Goal: Task Accomplishment & Management: Complete application form

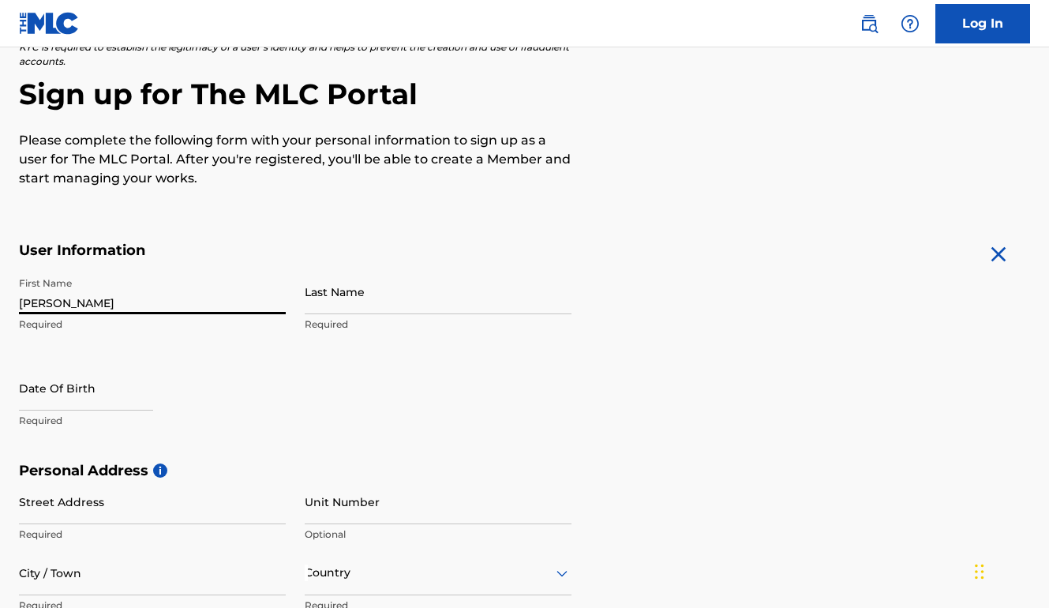
type input "[PERSON_NAME]"
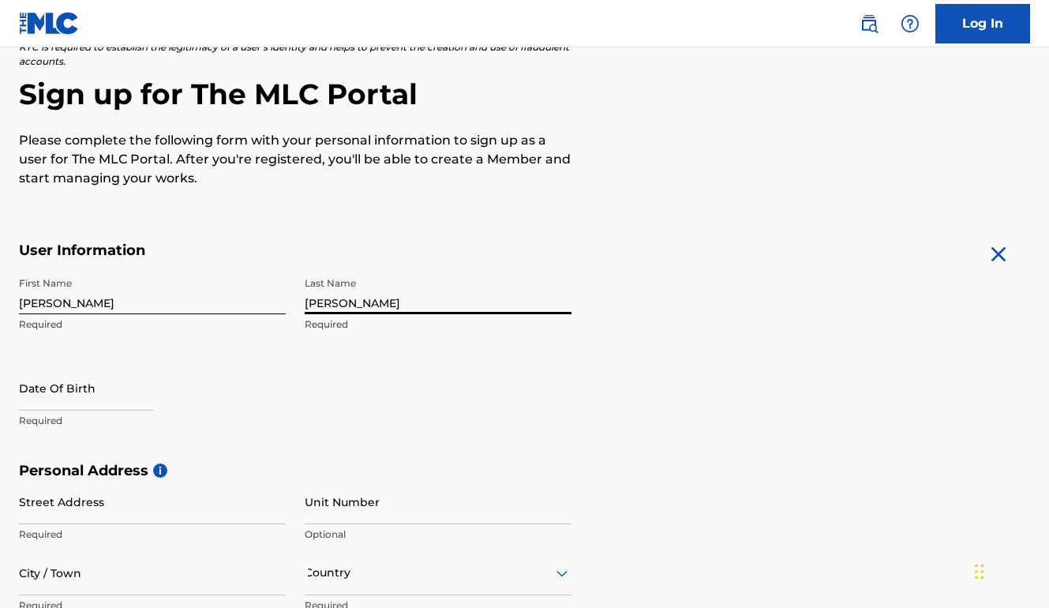
type input "[PERSON_NAME]"
select select "8"
select select "2025"
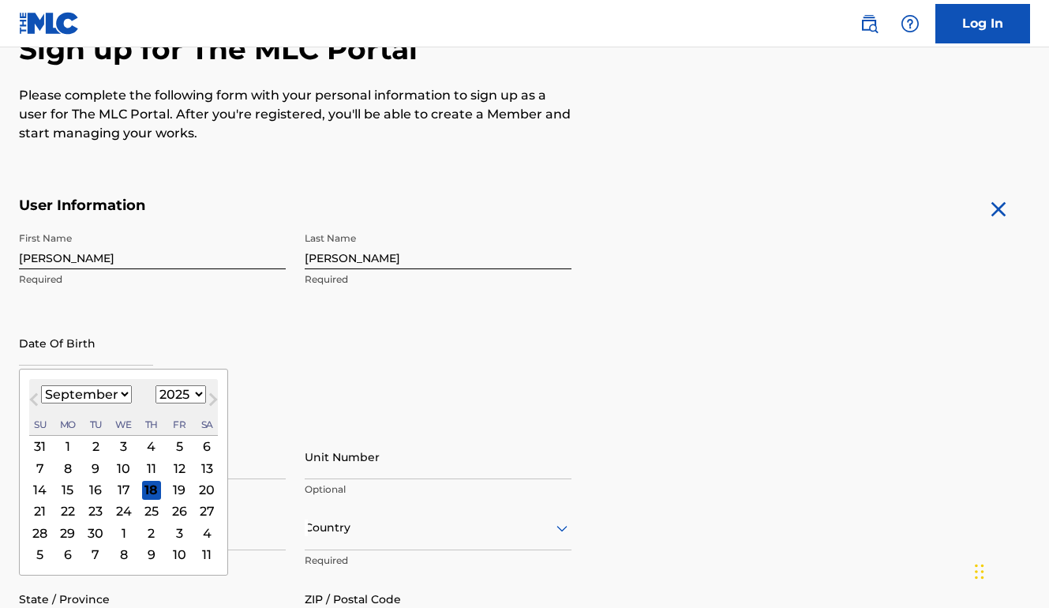
scroll to position [241, 0]
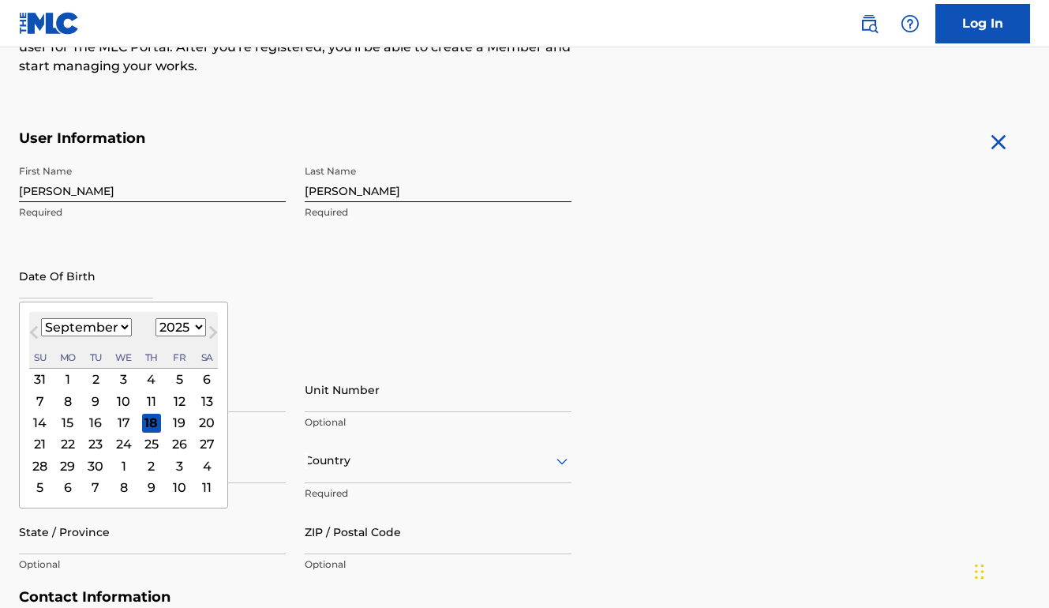
select select "9"
select select "2000"
click at [142, 423] on div "19" at bounding box center [151, 422] width 19 height 19
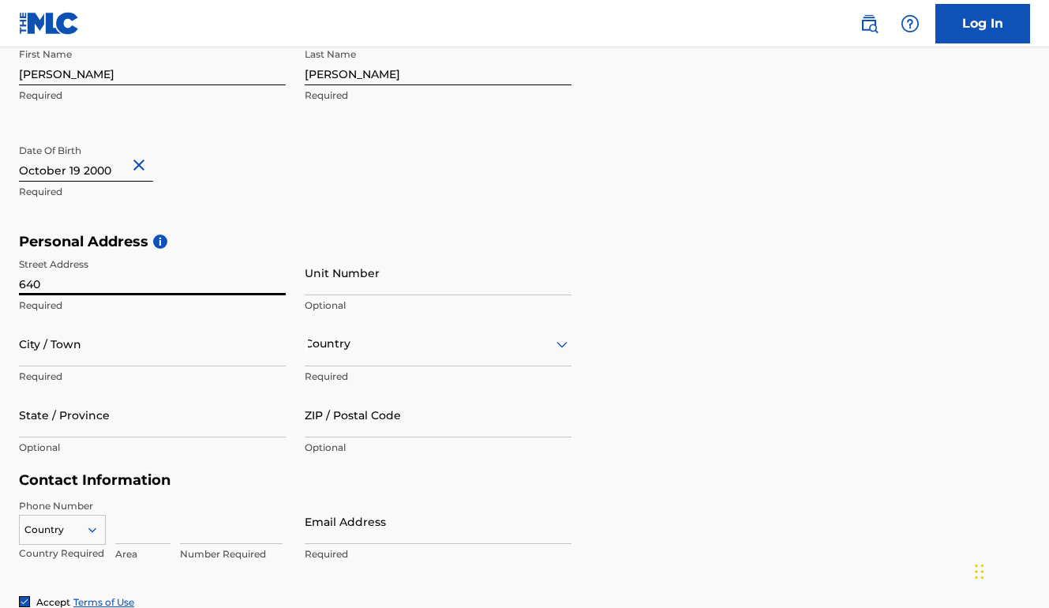
scroll to position [362, 0]
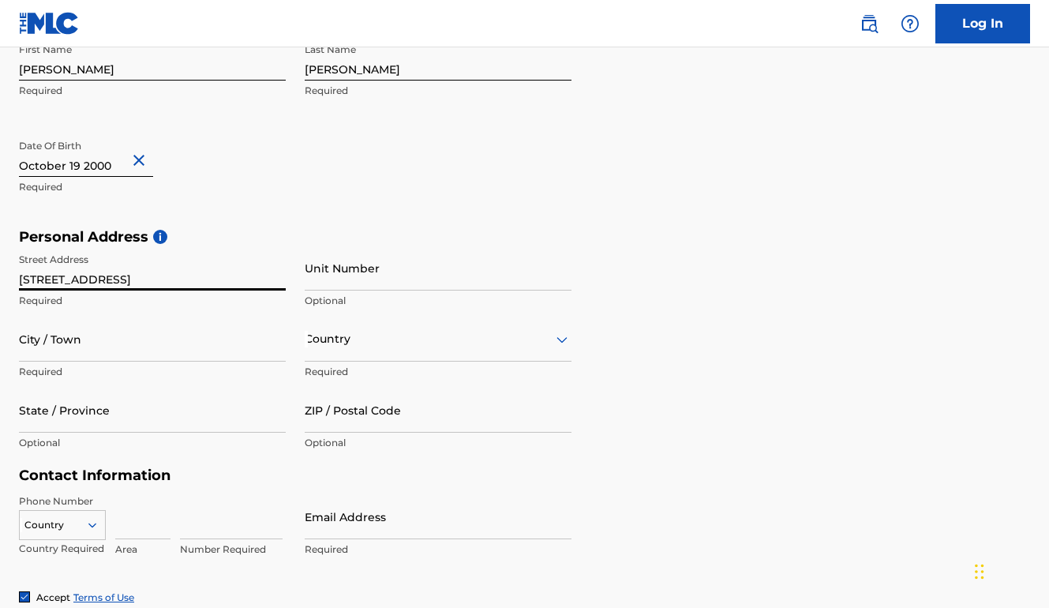
type input "[STREET_ADDRESS]"
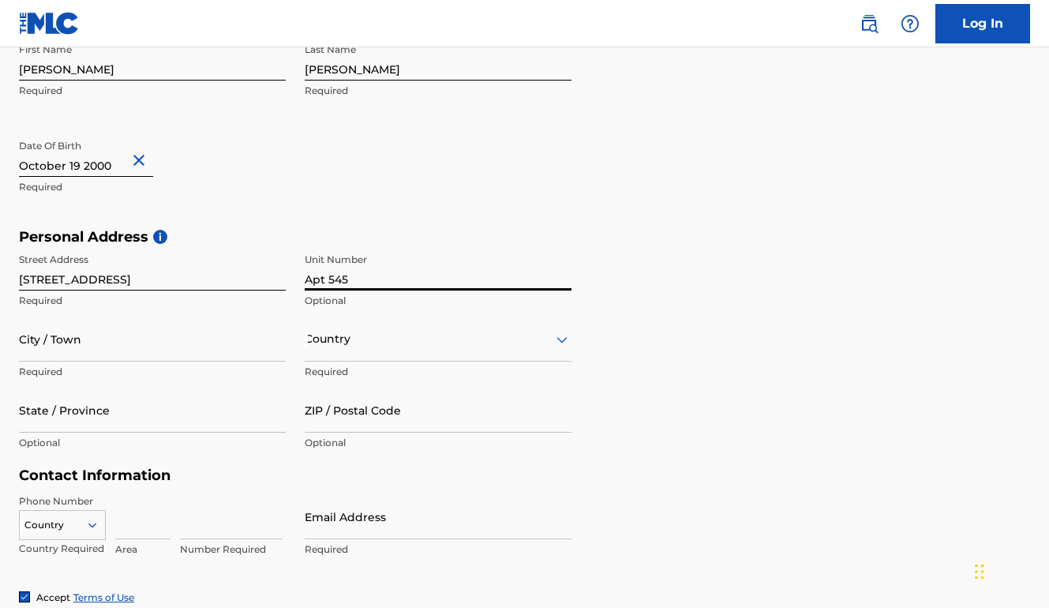
type input "Apt 545"
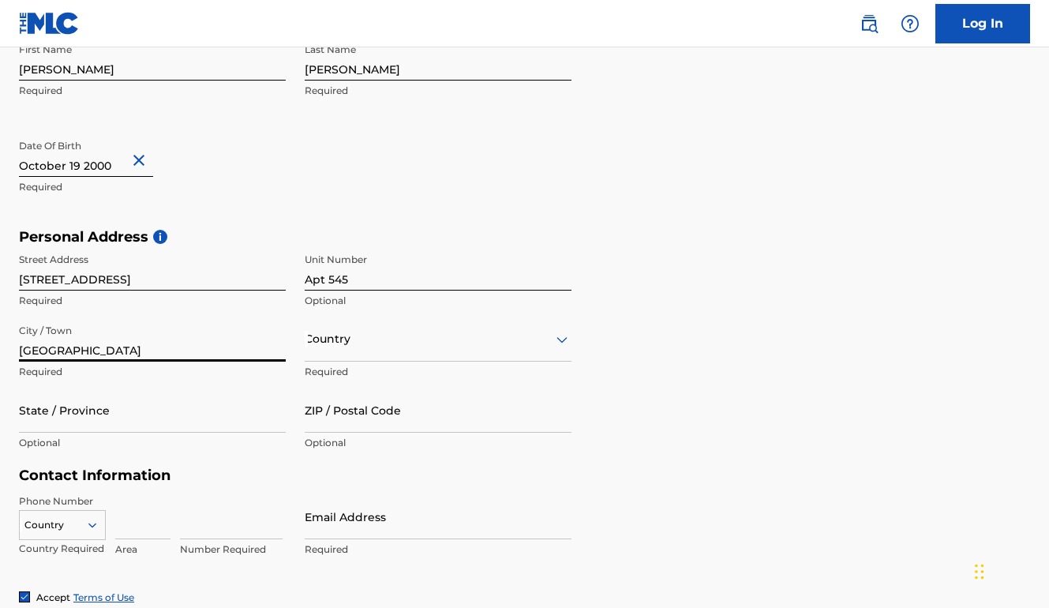
type input "[GEOGRAPHIC_DATA]"
click at [350, 346] on div at bounding box center [438, 339] width 267 height 20
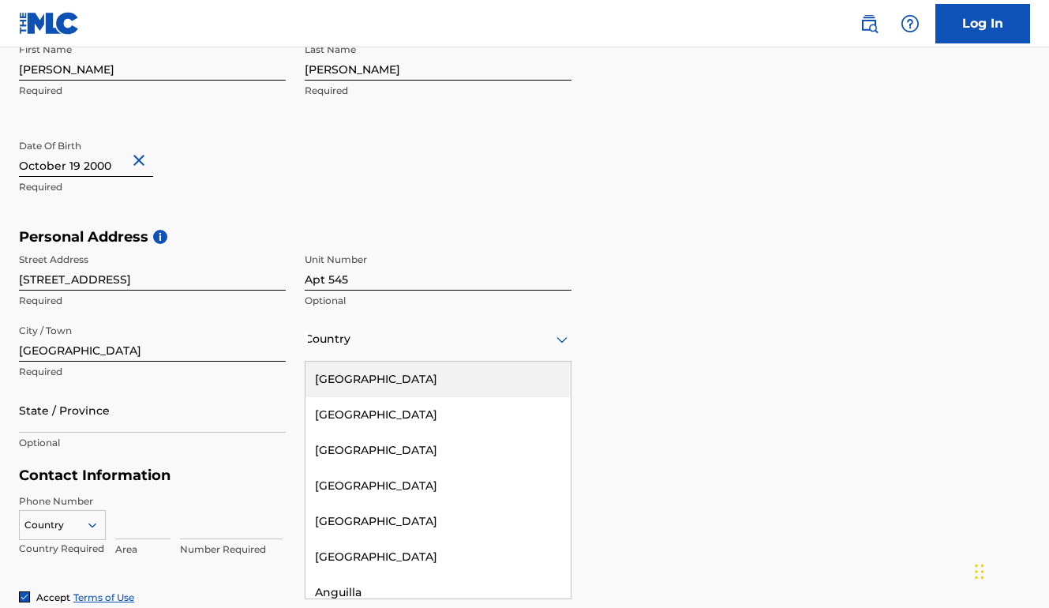
click at [354, 365] on div "[GEOGRAPHIC_DATA]" at bounding box center [437, 379] width 265 height 36
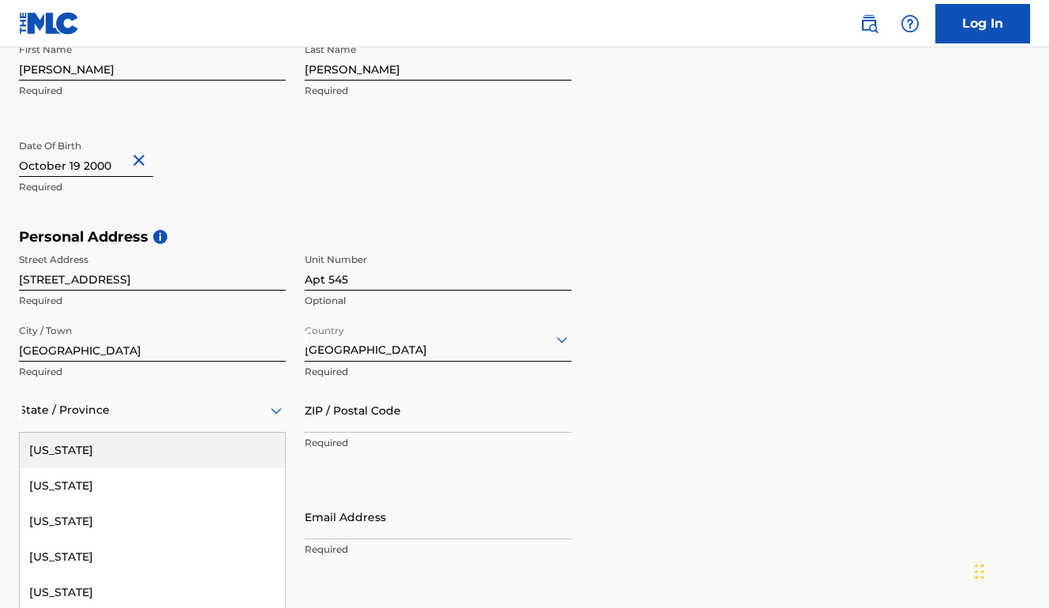
scroll to position [424, 0]
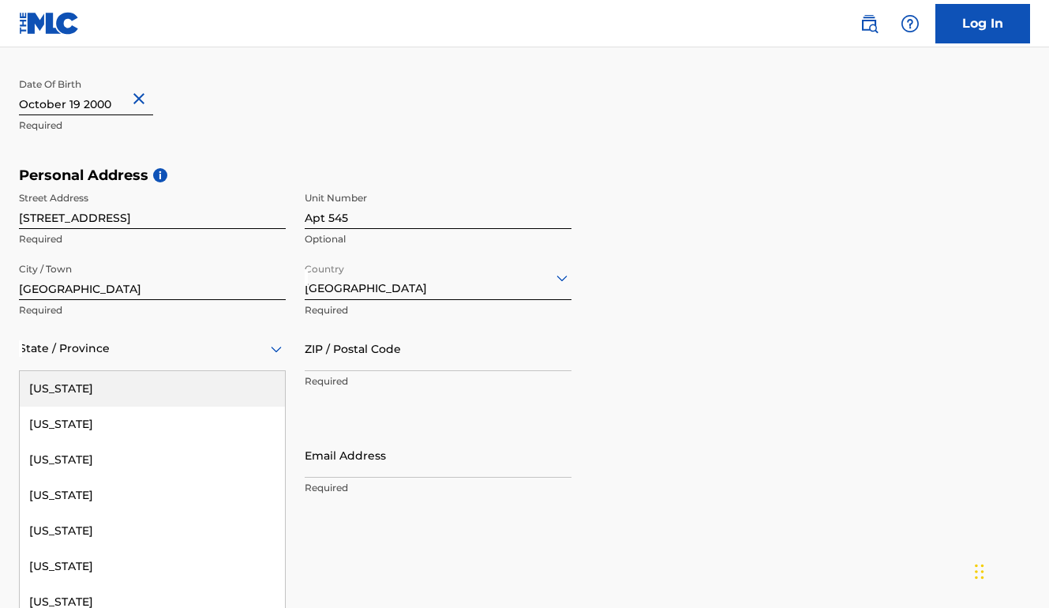
click at [196, 371] on div "Alabama, 1 of 57. 57 results available. Use Up and Down to choose options, pres…" at bounding box center [152, 348] width 267 height 45
type input "te"
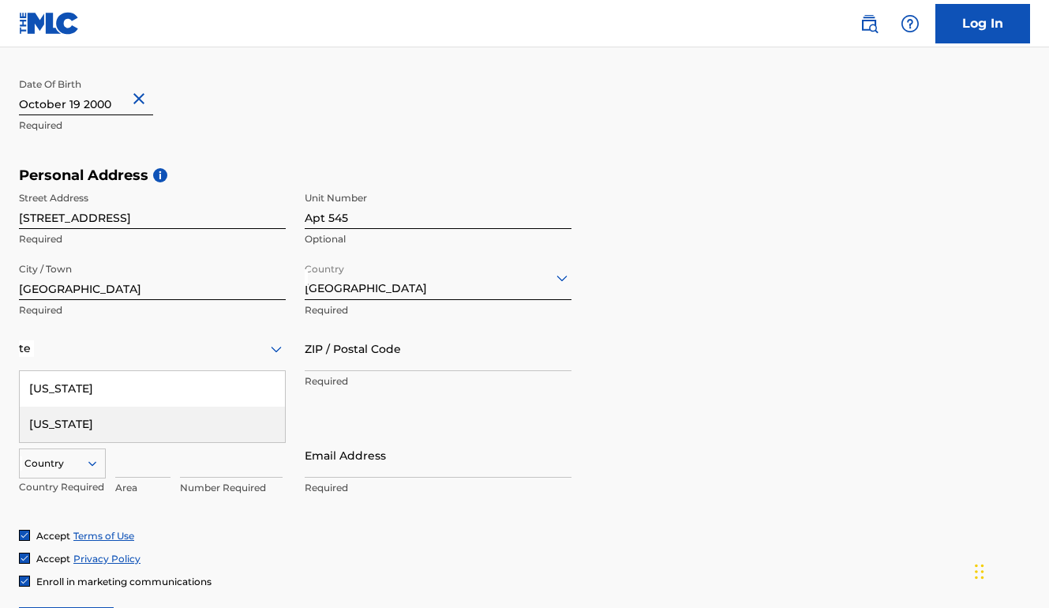
click at [189, 407] on div "Texas" at bounding box center [152, 424] width 265 height 36
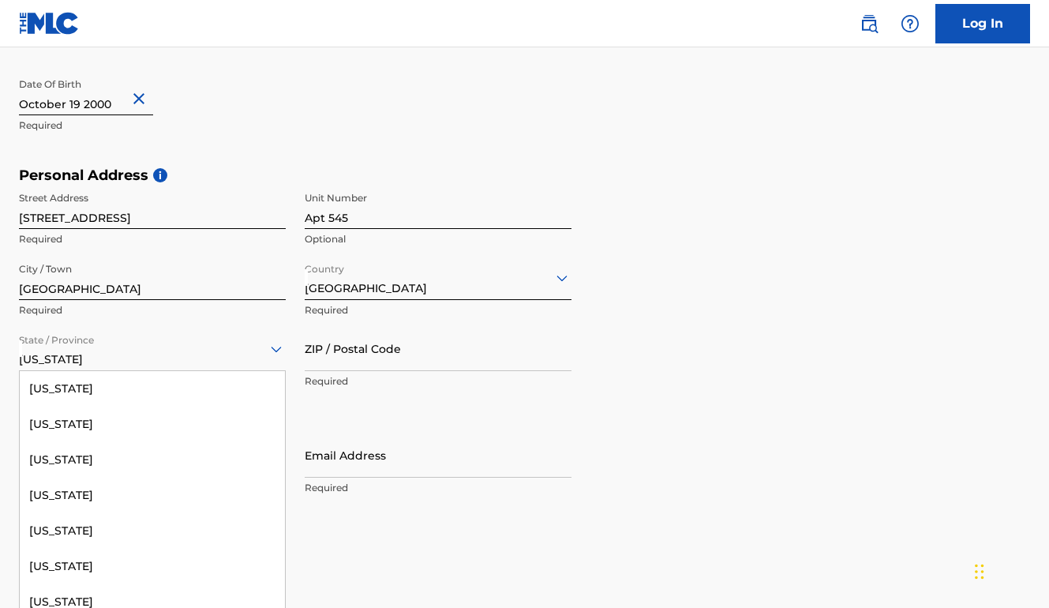
click at [139, 356] on div at bounding box center [152, 349] width 267 height 20
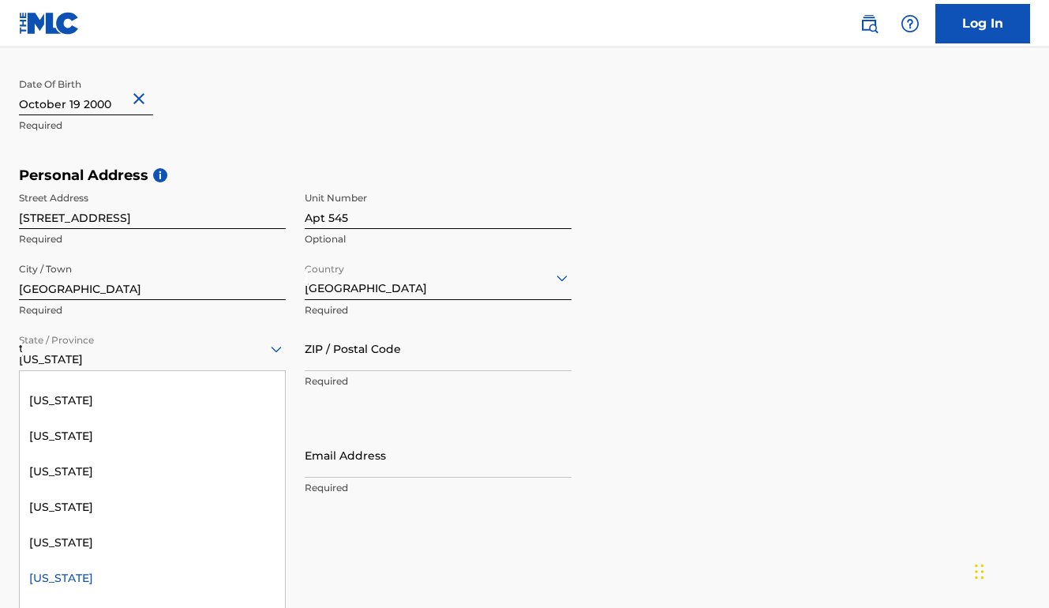
scroll to position [0, 0]
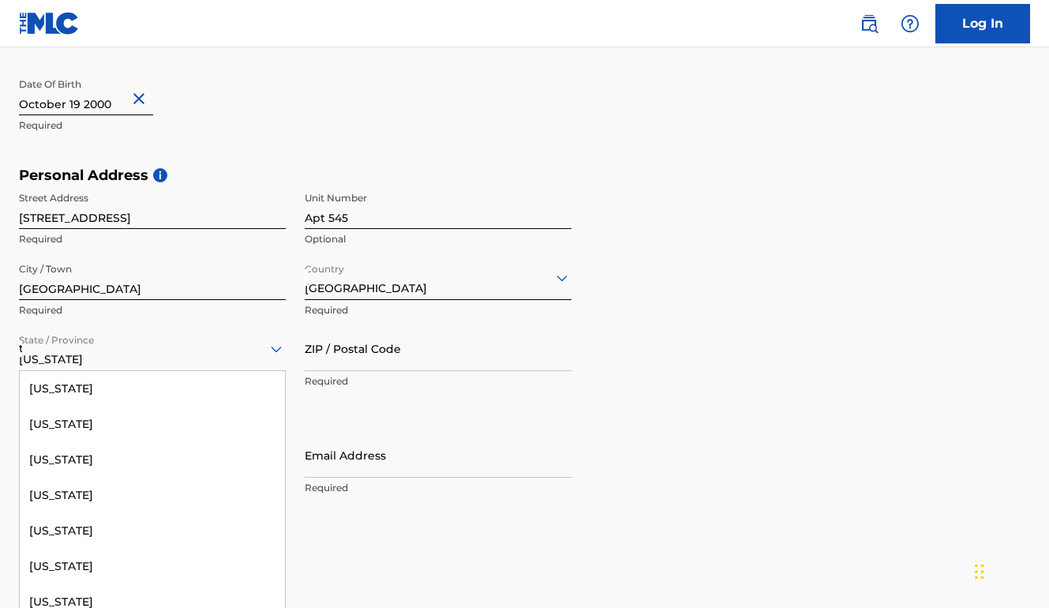
type input "ten"
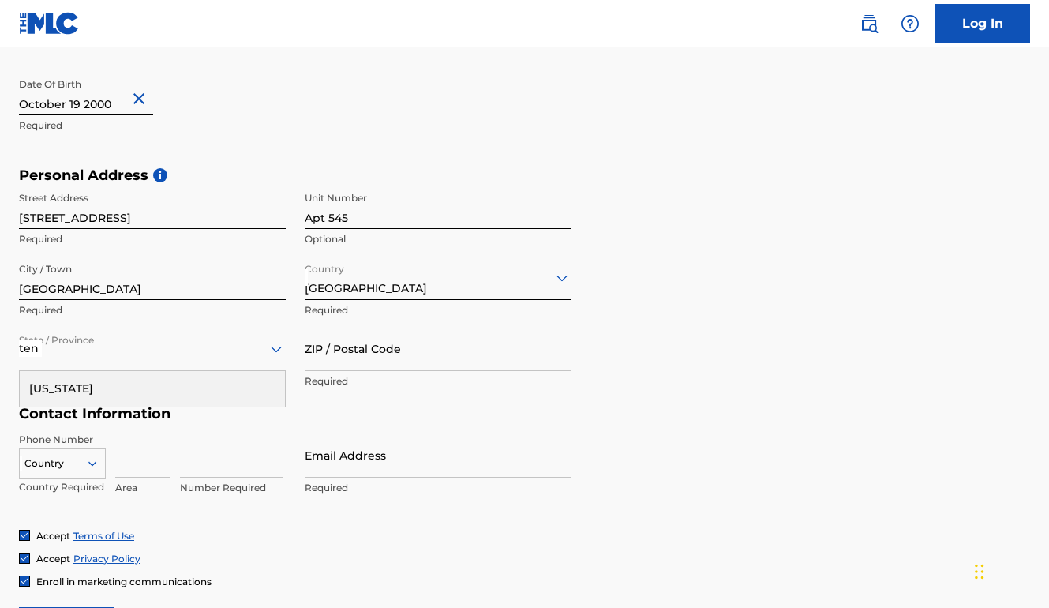
click at [152, 373] on div "[US_STATE]" at bounding box center [152, 389] width 265 height 36
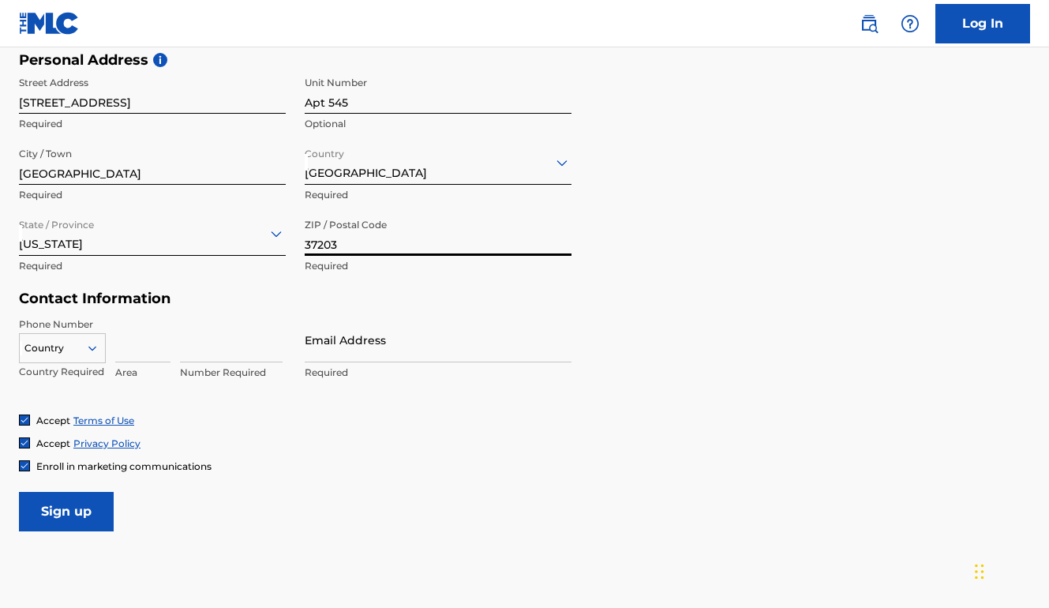
scroll to position [557, 0]
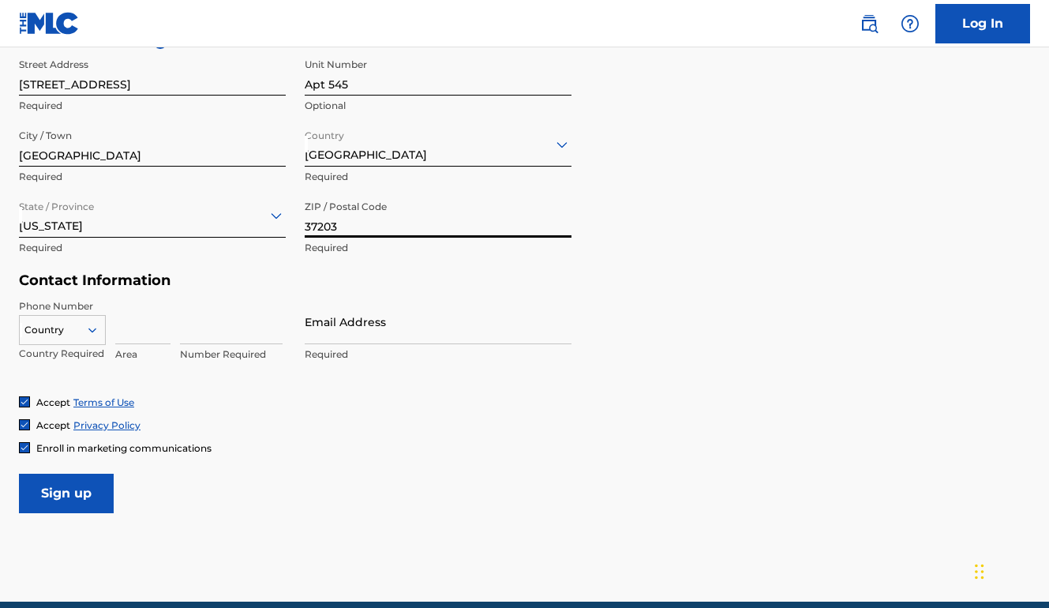
type input "37203"
click at [143, 327] on input at bounding box center [142, 321] width 55 height 45
type input "440"
type input "2643529"
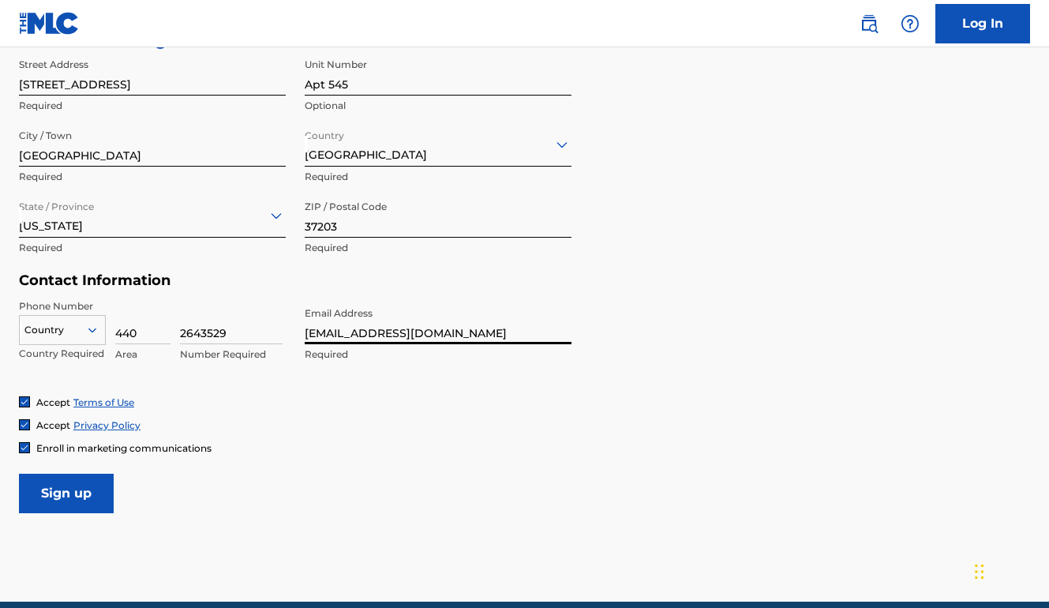
type input "[EMAIL_ADDRESS][DOMAIN_NAME]"
click at [485, 444] on div "Enroll in marketing communications" at bounding box center [524, 447] width 1011 height 13
click at [92, 484] on input "Sign up" at bounding box center [66, 493] width 95 height 39
click at [50, 331] on div at bounding box center [62, 329] width 85 height 17
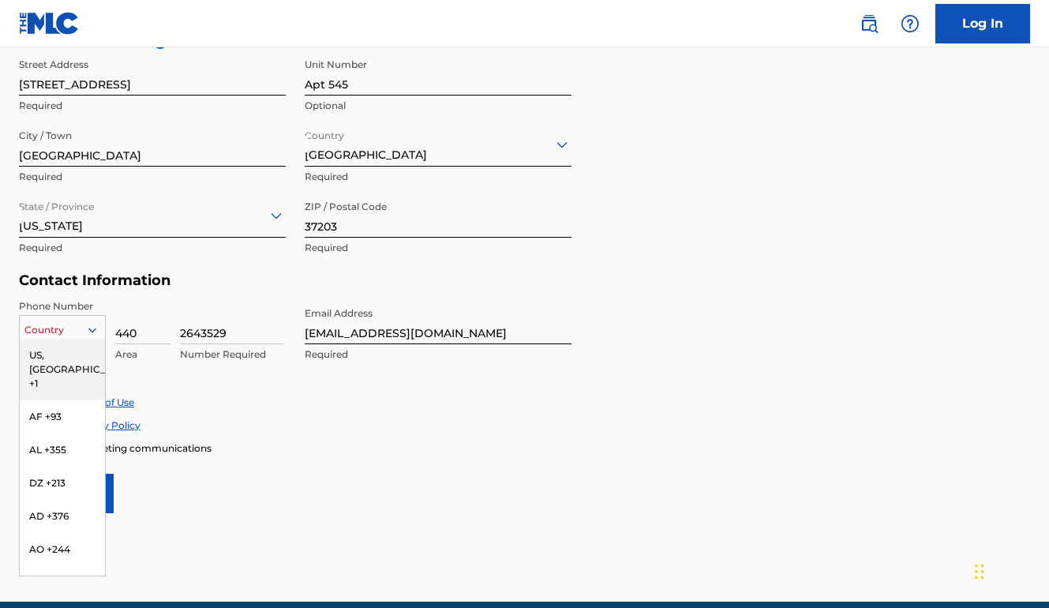
click at [58, 364] on div "US, [GEOGRAPHIC_DATA] +1" at bounding box center [62, 370] width 85 height 62
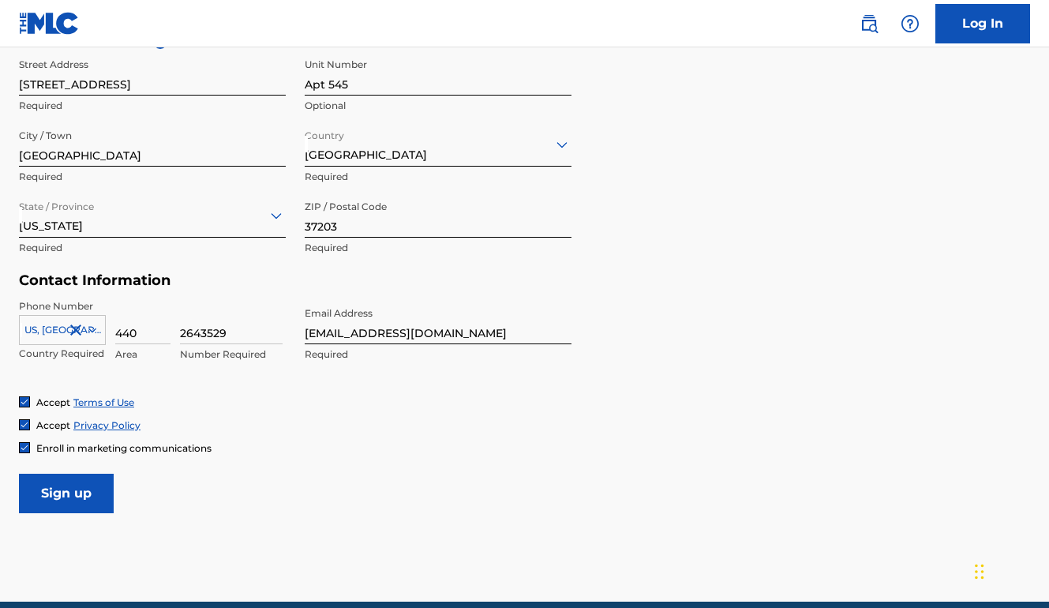
click at [68, 491] on input "Sign up" at bounding box center [66, 493] width 95 height 39
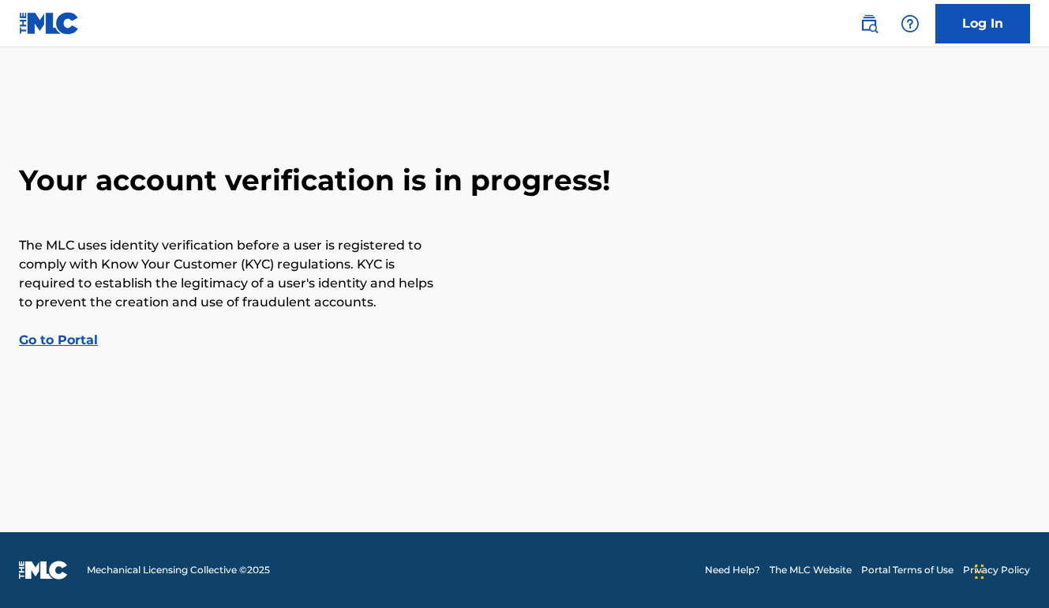
click at [53, 339] on link "Go to Portal" at bounding box center [58, 339] width 79 height 15
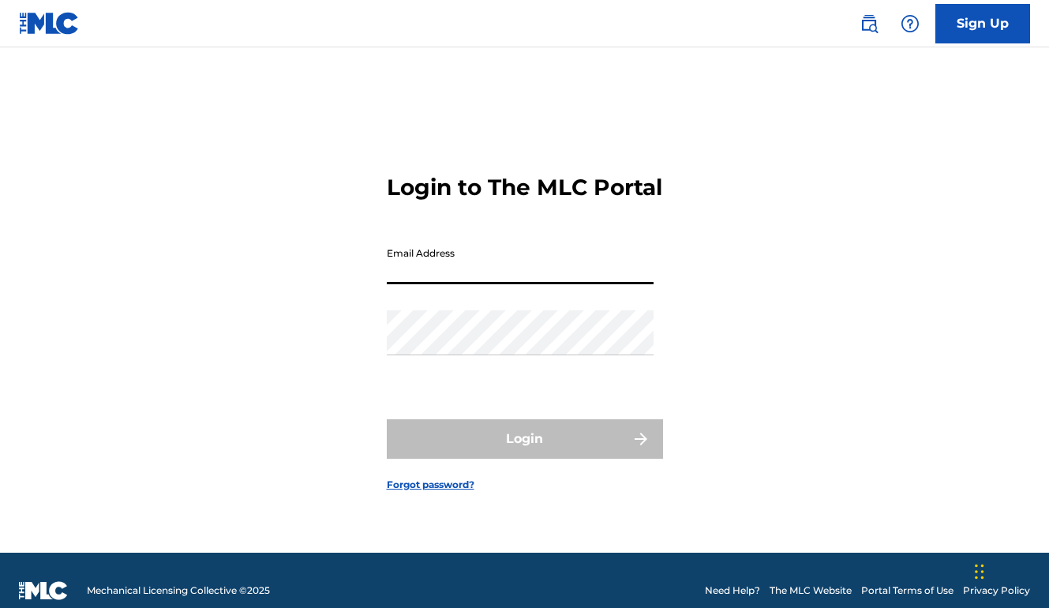
click at [438, 280] on input "Email Address" at bounding box center [520, 261] width 267 height 45
type input "[EMAIL_ADDRESS][DOMAIN_NAME]"
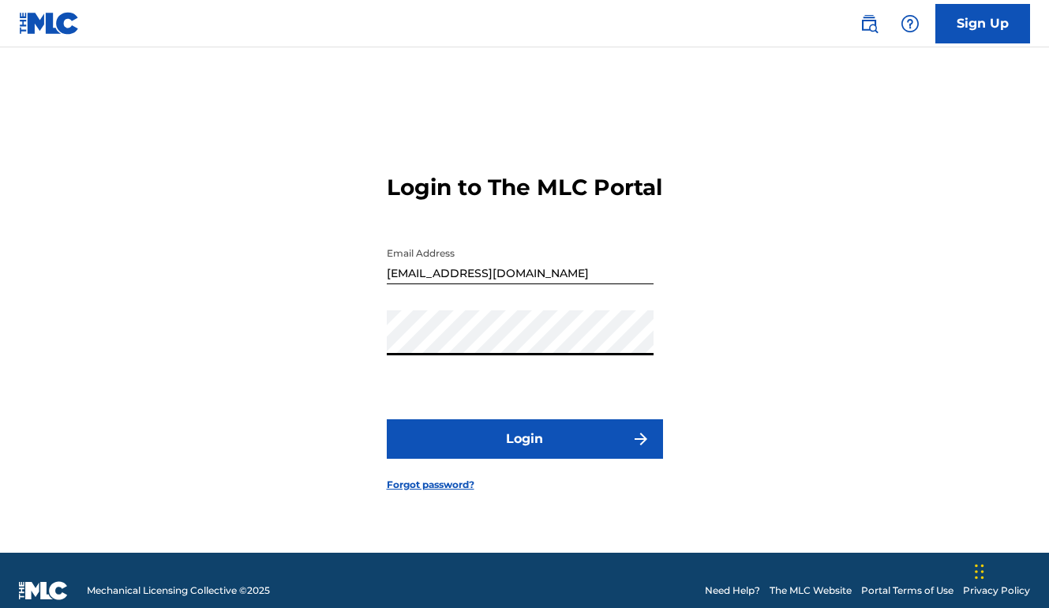
click at [524, 452] on button "Login" at bounding box center [525, 438] width 276 height 39
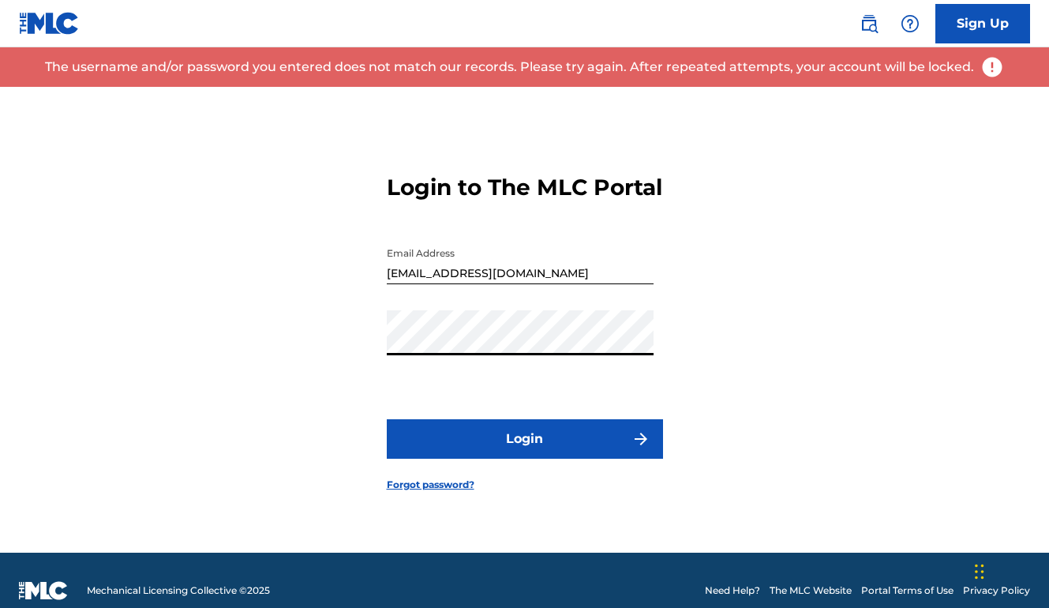
click at [977, 12] on link "Sign Up" at bounding box center [982, 23] width 95 height 39
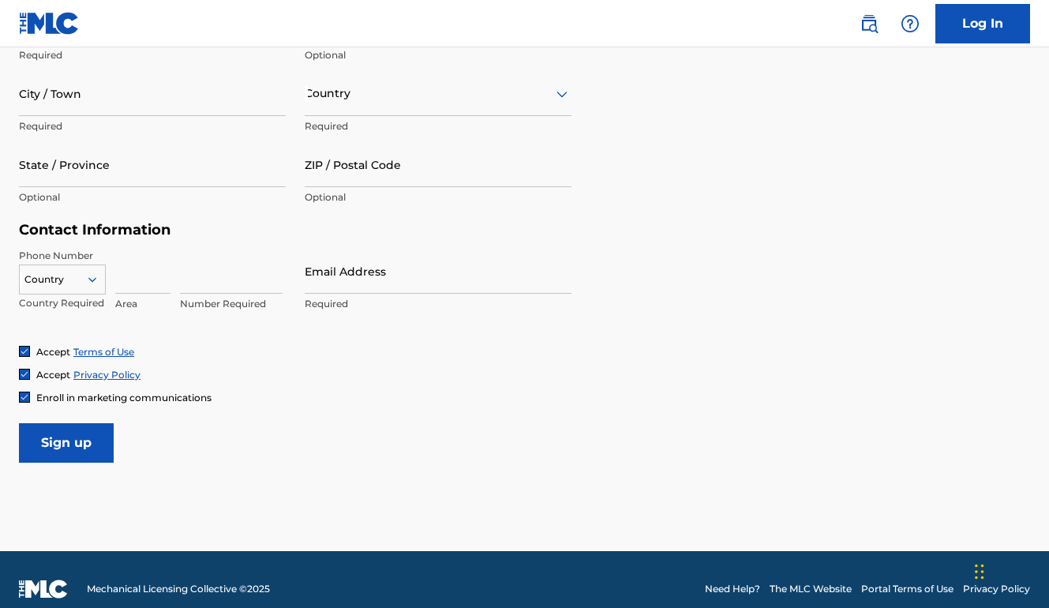
scroll to position [611, 0]
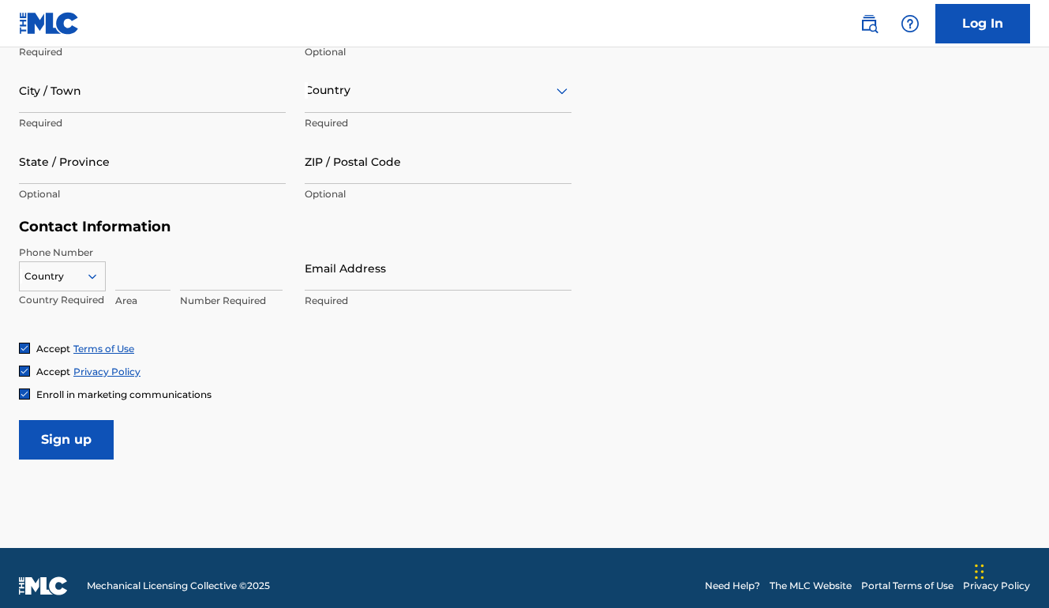
click at [61, 439] on input "Sign up" at bounding box center [66, 439] width 95 height 39
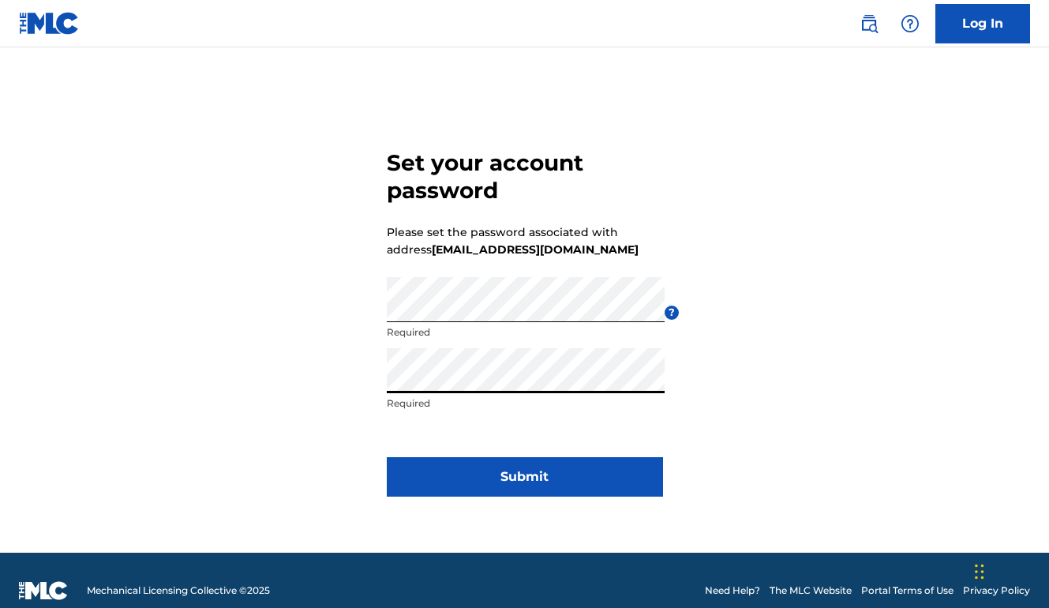
click at [524, 477] on button "Submit" at bounding box center [525, 476] width 276 height 39
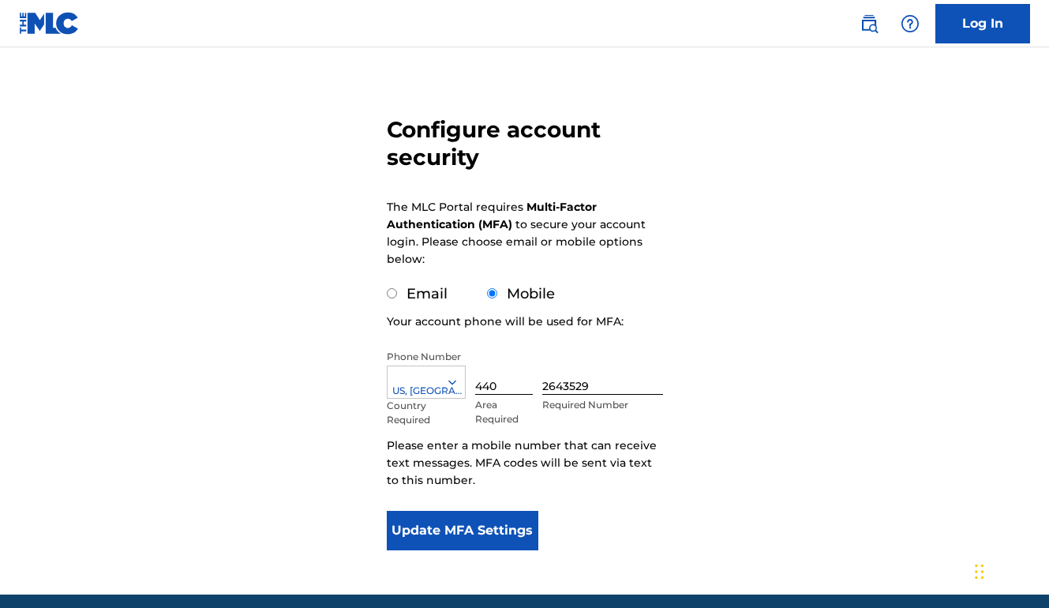
scroll to position [91, 0]
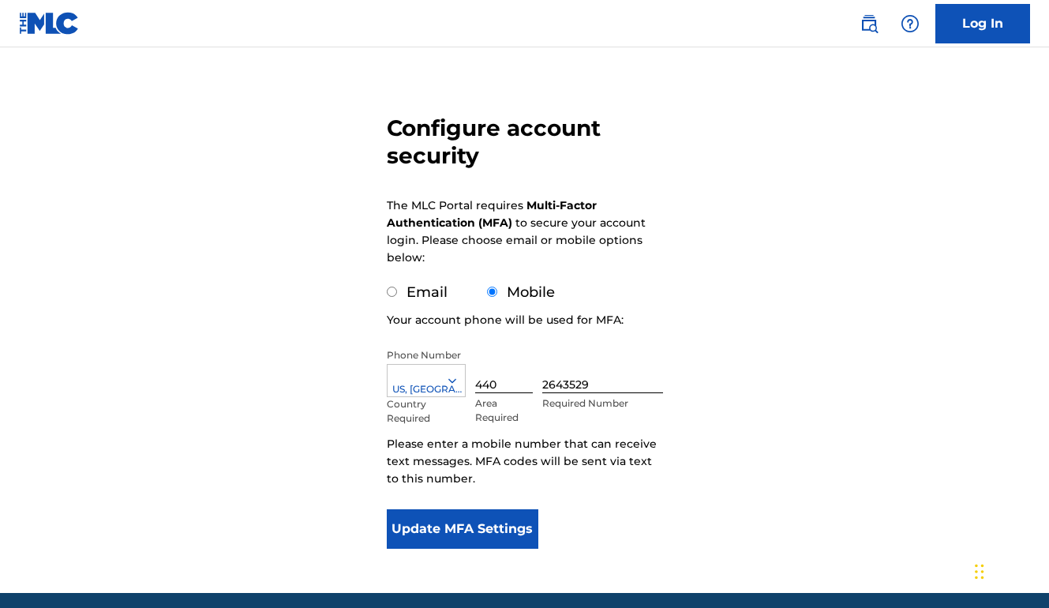
click at [445, 522] on button "Update MFA Settings" at bounding box center [463, 528] width 152 height 39
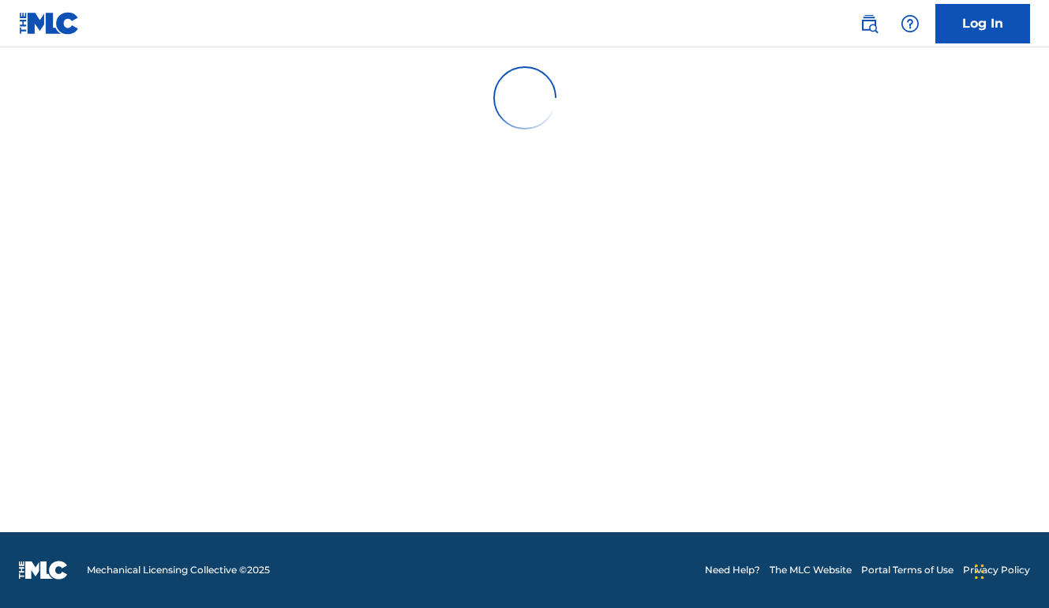
scroll to position [0, 0]
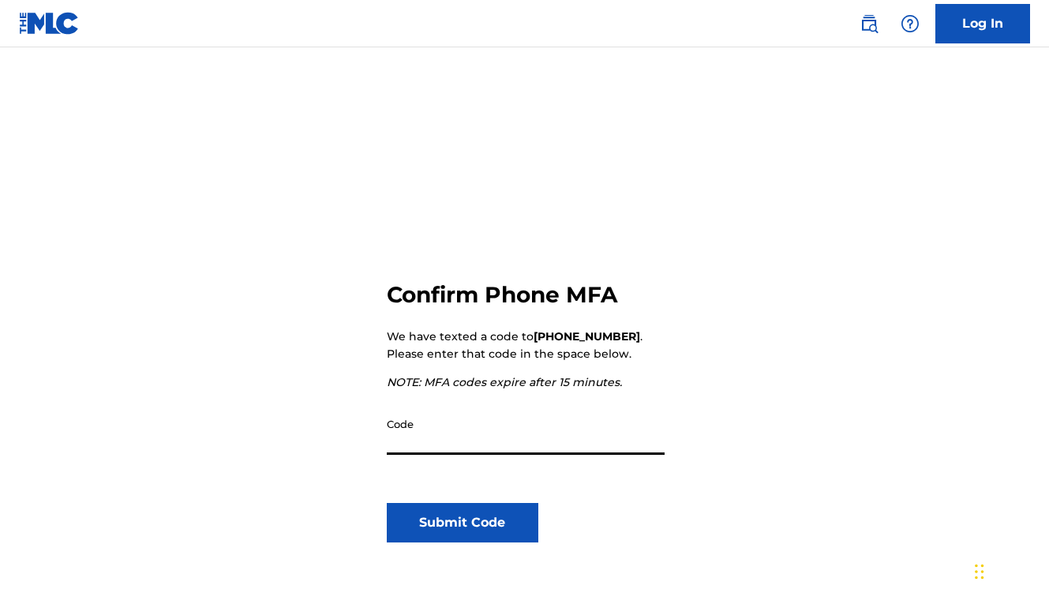
click at [409, 444] on input "Code" at bounding box center [526, 432] width 278 height 45
type input "295616"
click at [462, 538] on button "Submit Code" at bounding box center [463, 522] width 152 height 39
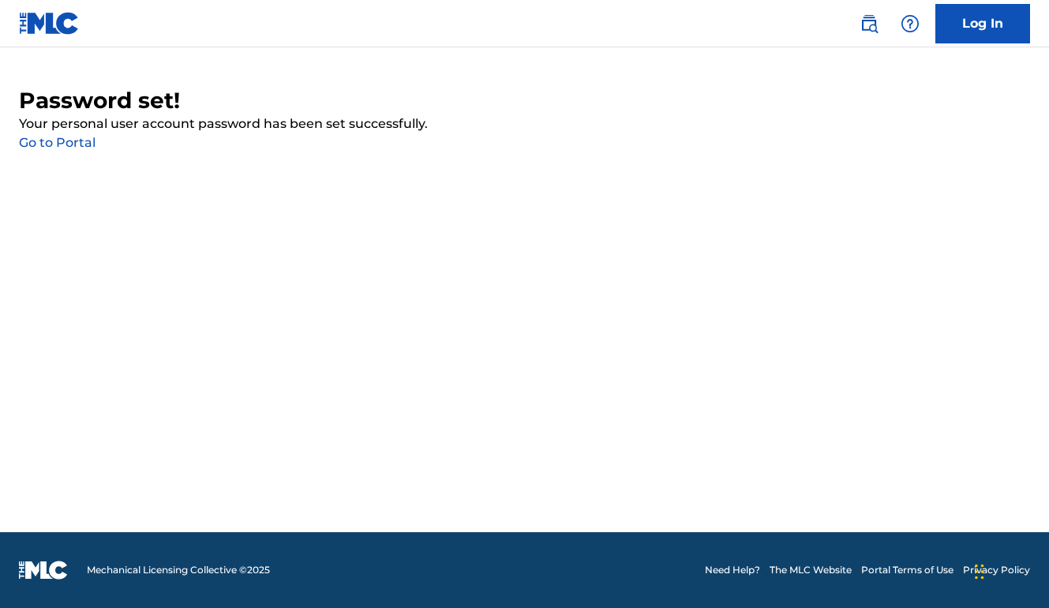
click at [81, 140] on link "Go to Portal" at bounding box center [57, 142] width 77 height 15
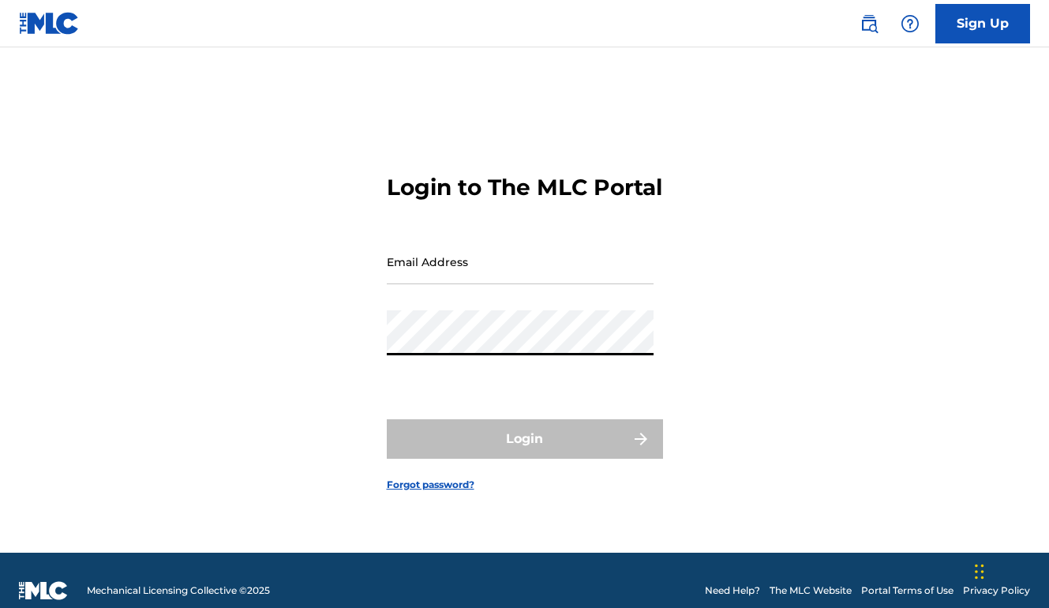
click at [414, 284] on input "Email Address" at bounding box center [520, 261] width 267 height 45
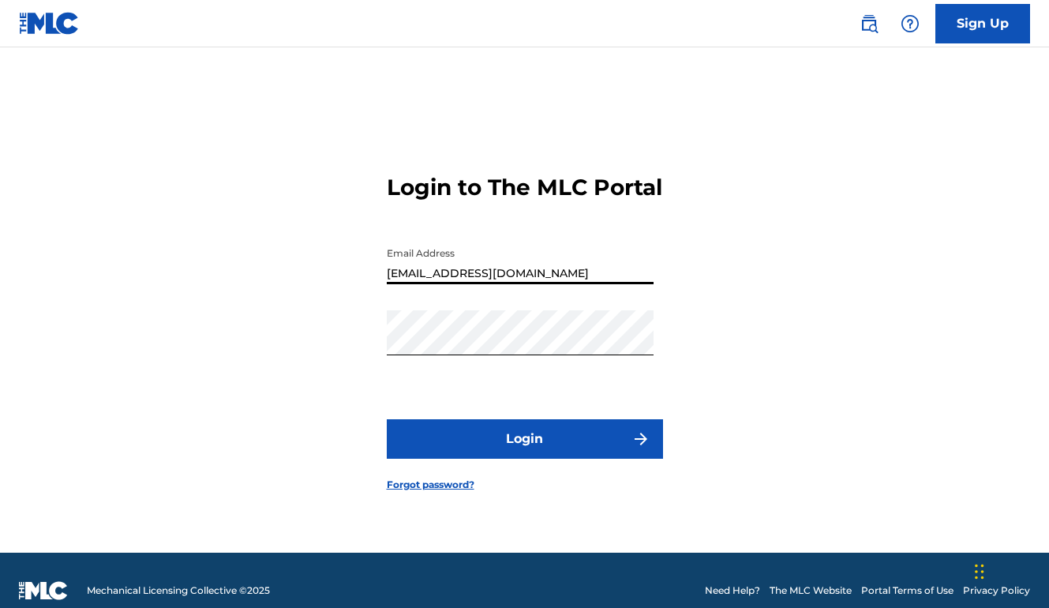
type input "[EMAIL_ADDRESS][DOMAIN_NAME]"
click at [524, 452] on button "Login" at bounding box center [525, 438] width 276 height 39
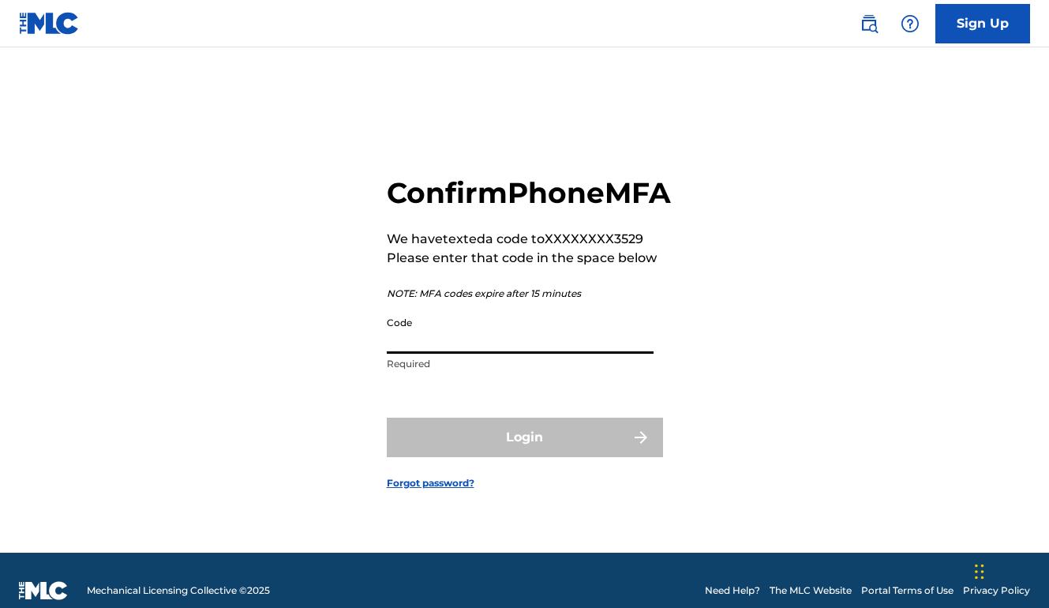
click at [447, 354] on input "Code" at bounding box center [520, 331] width 267 height 45
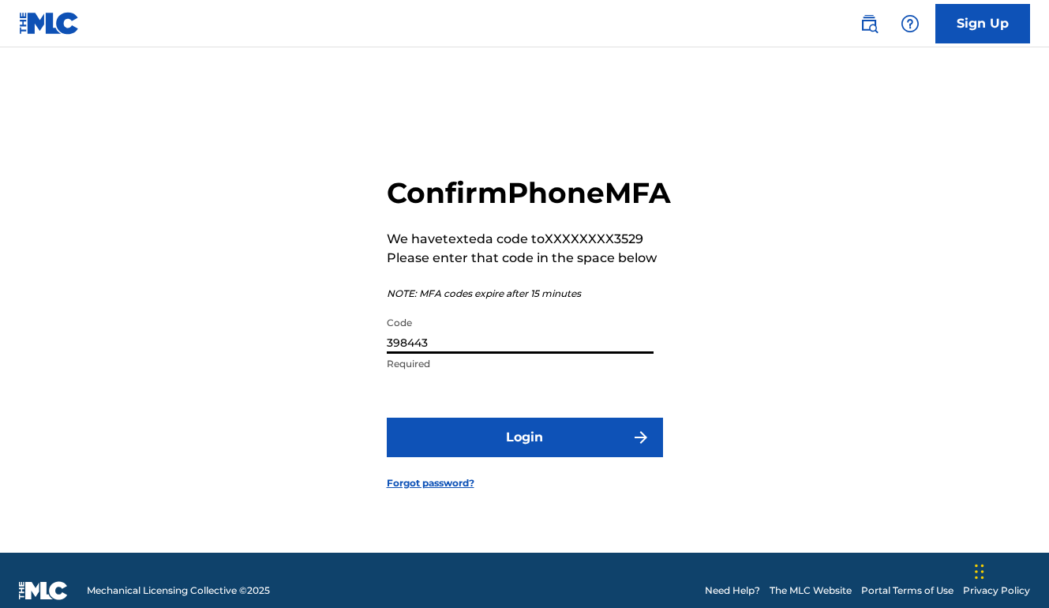
type input "398443"
click at [529, 453] on button "Login" at bounding box center [525, 437] width 276 height 39
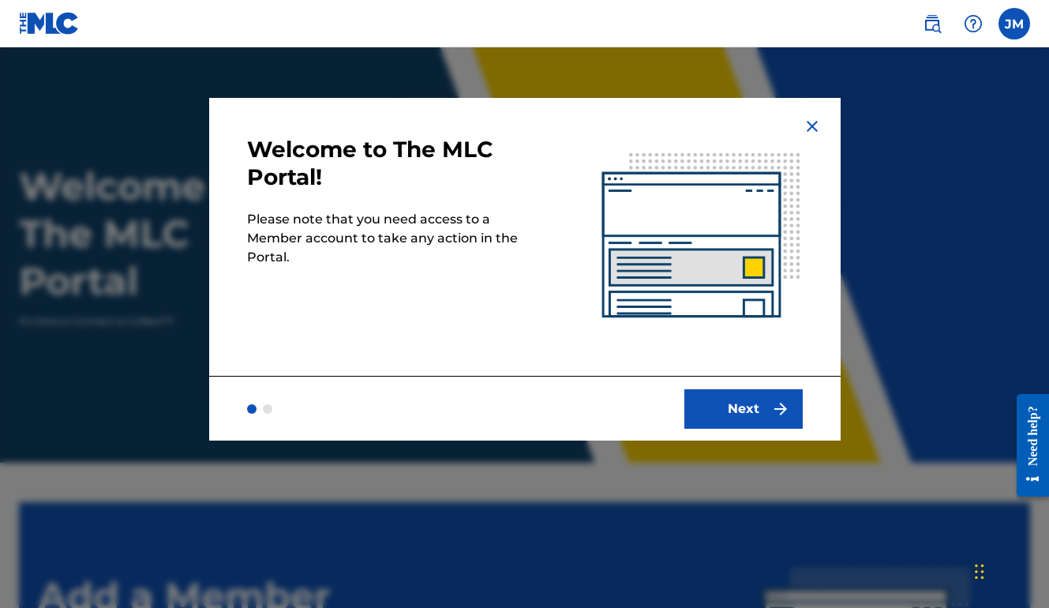
click at [758, 413] on button "Next" at bounding box center [743, 408] width 118 height 39
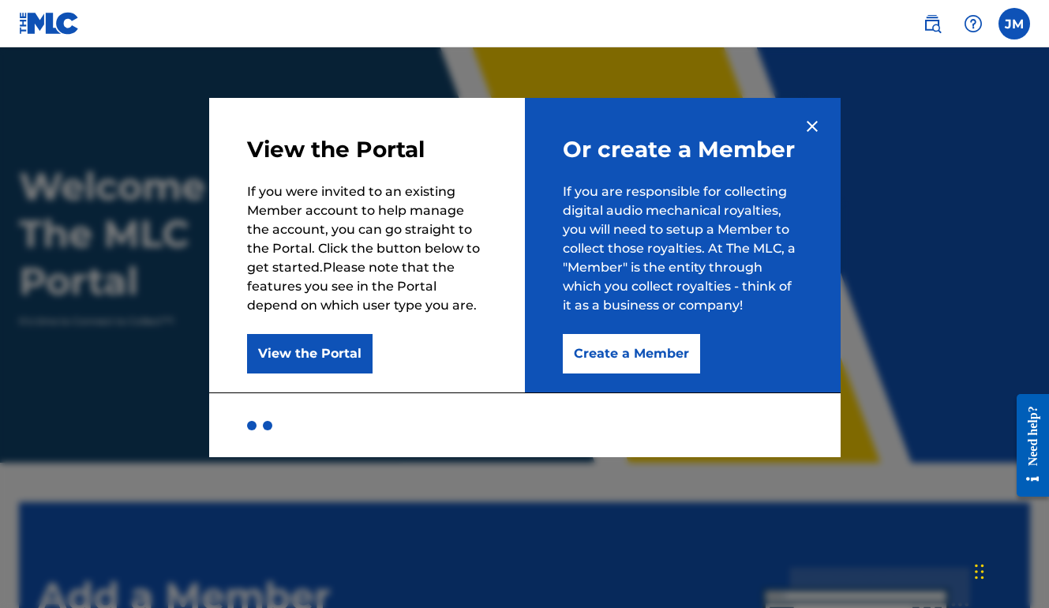
click at [321, 343] on button "View the Portal" at bounding box center [309, 353] width 125 height 39
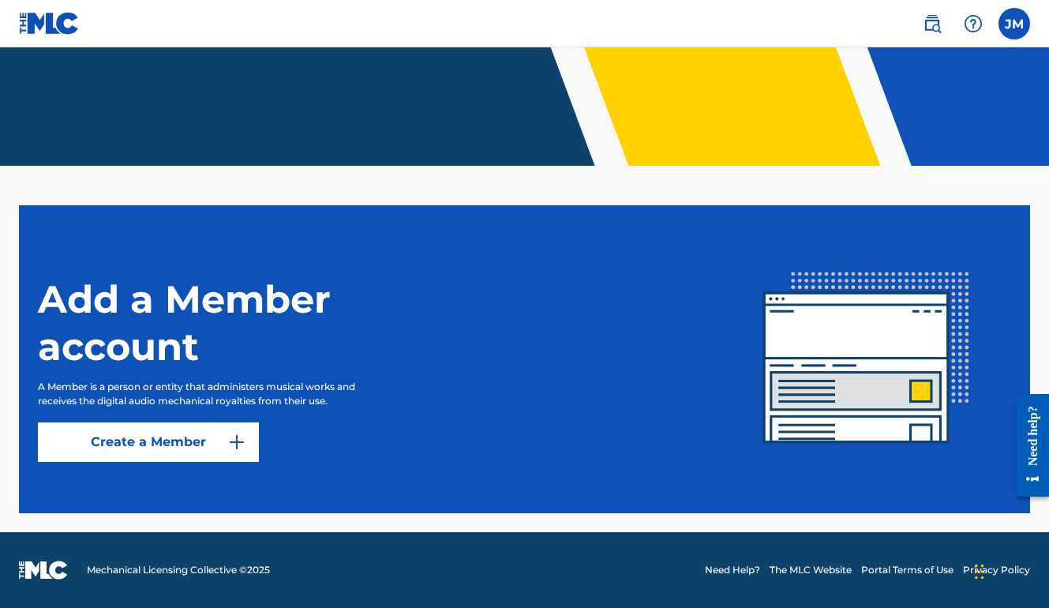
scroll to position [297, 0]
click at [151, 444] on link "Create a Member" at bounding box center [148, 441] width 221 height 39
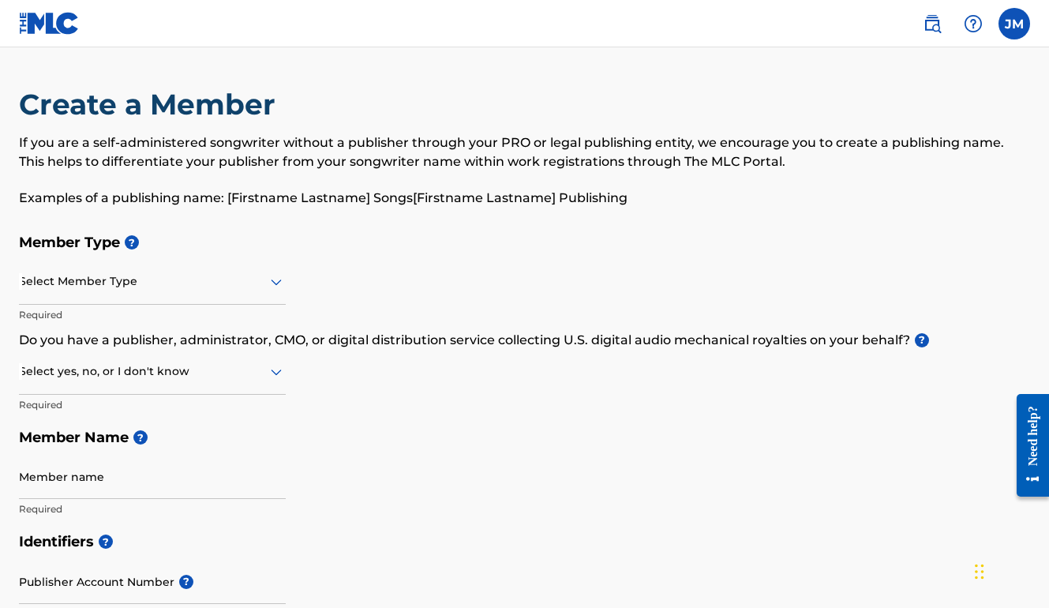
click at [148, 277] on div at bounding box center [152, 281] width 267 height 20
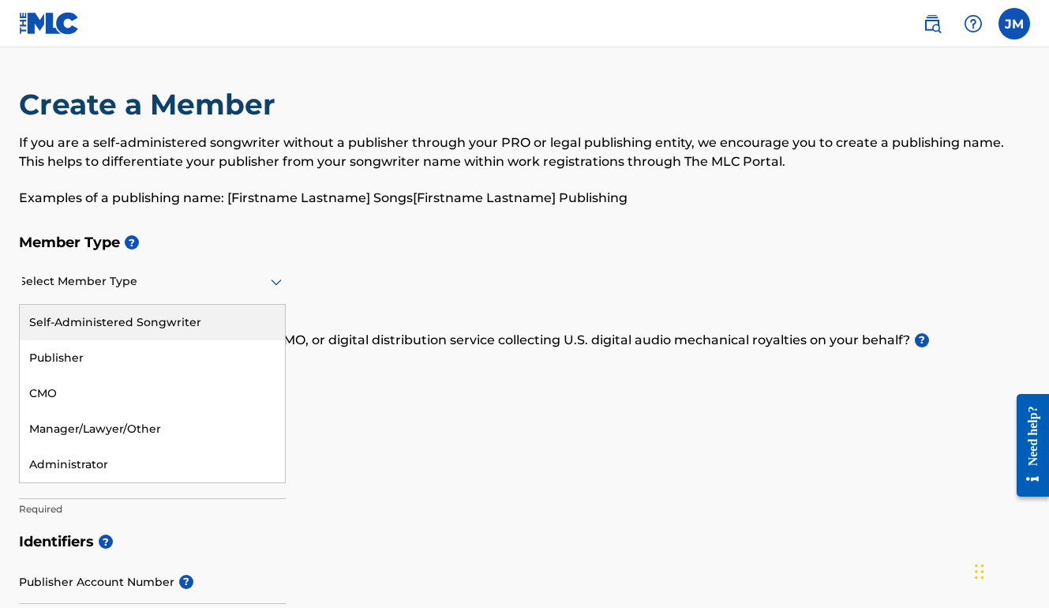
click at [110, 322] on div "Self-Administered Songwriter" at bounding box center [152, 323] width 265 height 36
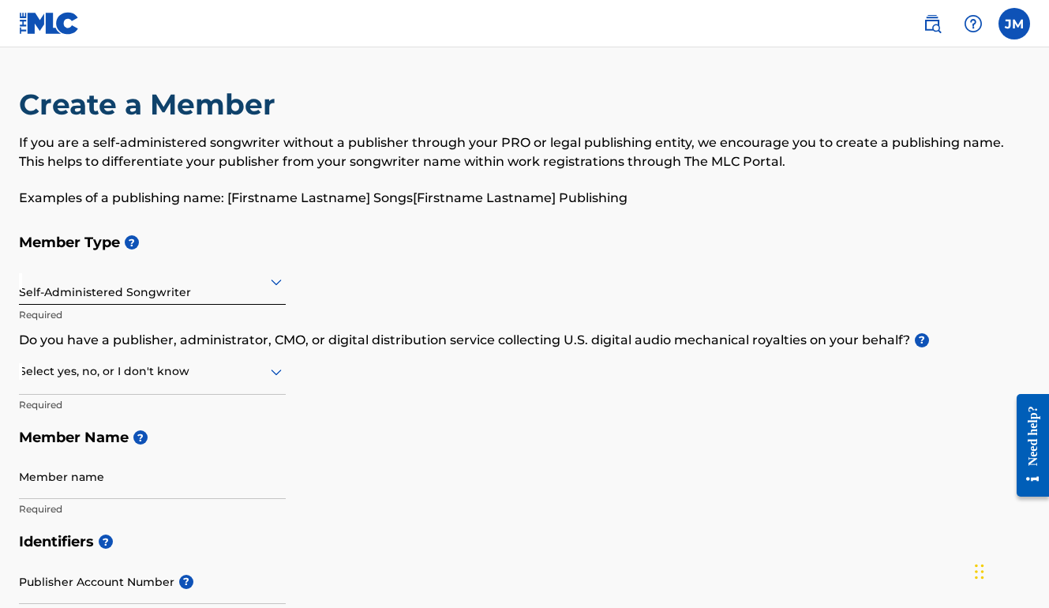
scroll to position [45, 0]
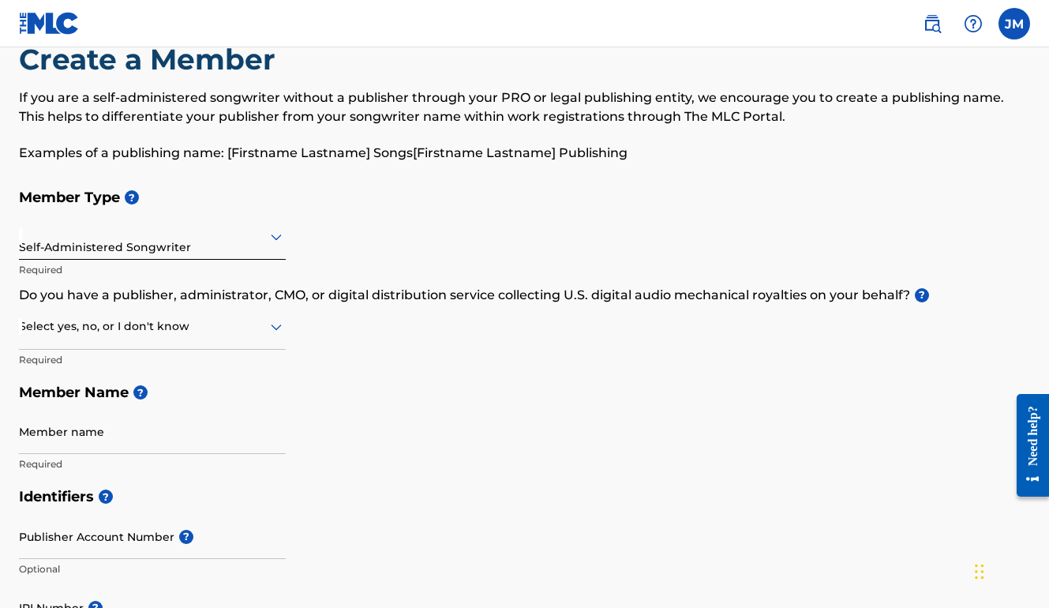
click at [152, 328] on div at bounding box center [152, 326] width 267 height 20
click at [121, 434] on div "I don't know" at bounding box center [152, 439] width 265 height 36
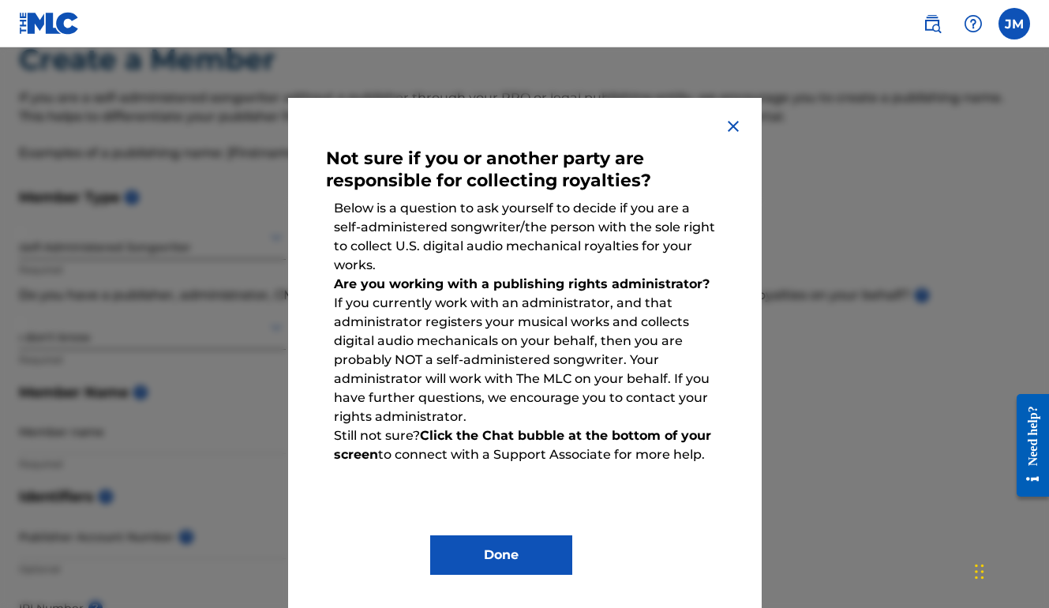
click at [464, 551] on button "Done" at bounding box center [501, 554] width 142 height 39
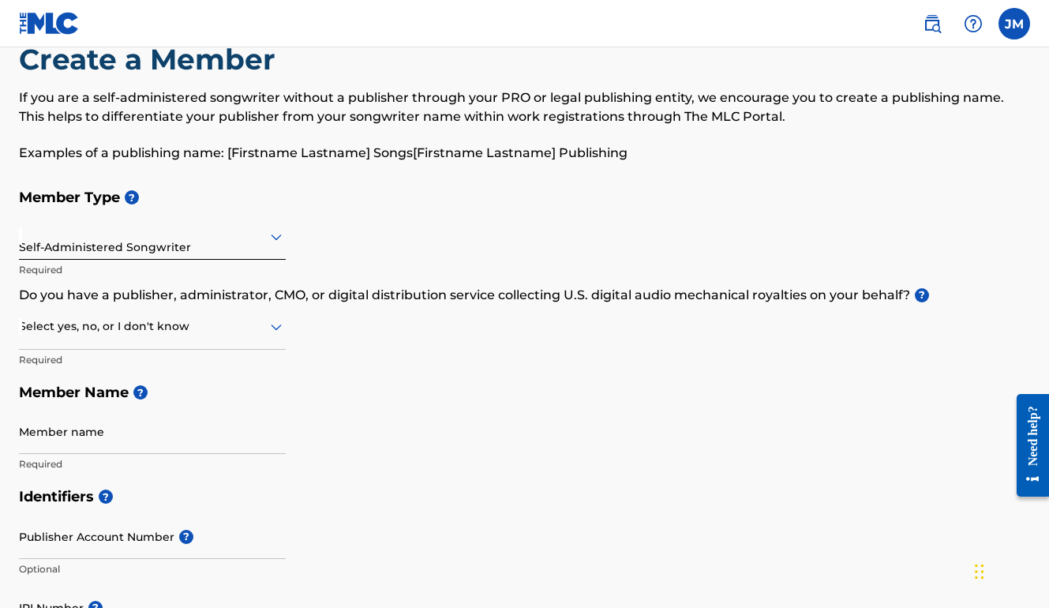
click at [51, 333] on div at bounding box center [152, 326] width 267 height 20
click at [51, 395] on div "No" at bounding box center [152, 403] width 265 height 36
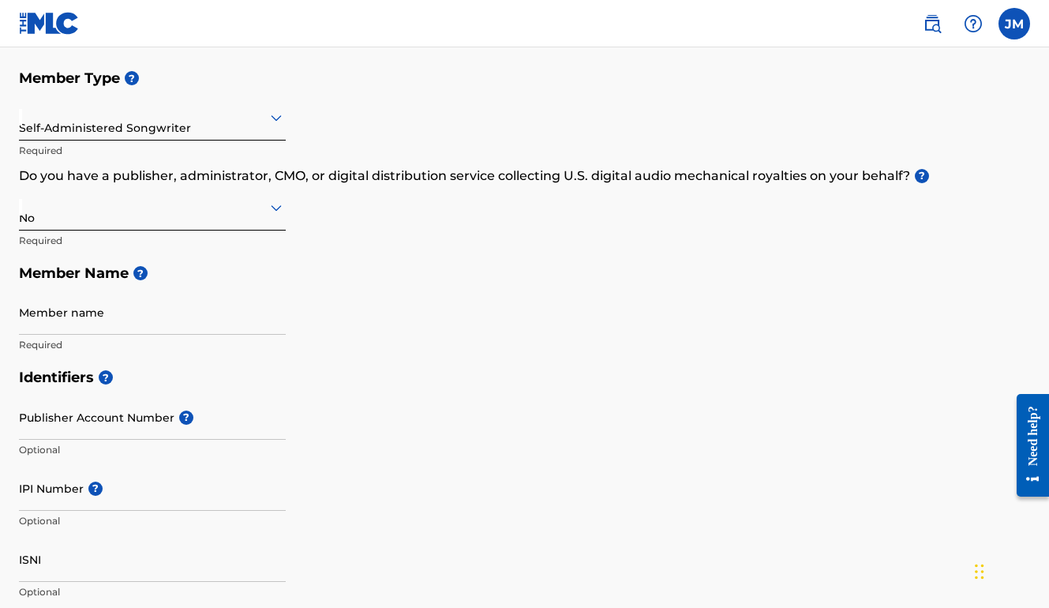
scroll to position [180, 0]
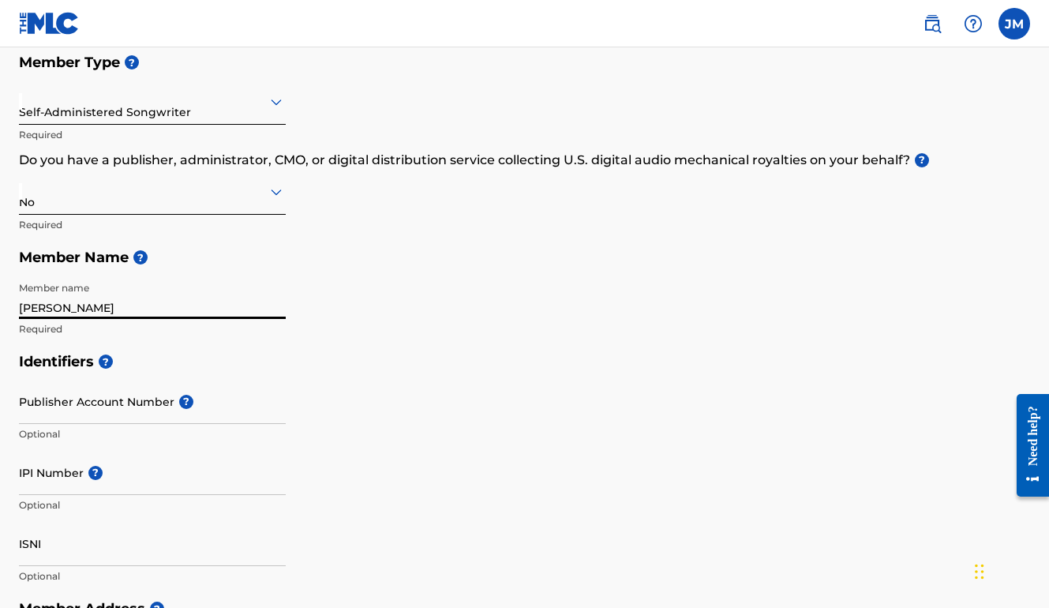
type input "[PERSON_NAME]"
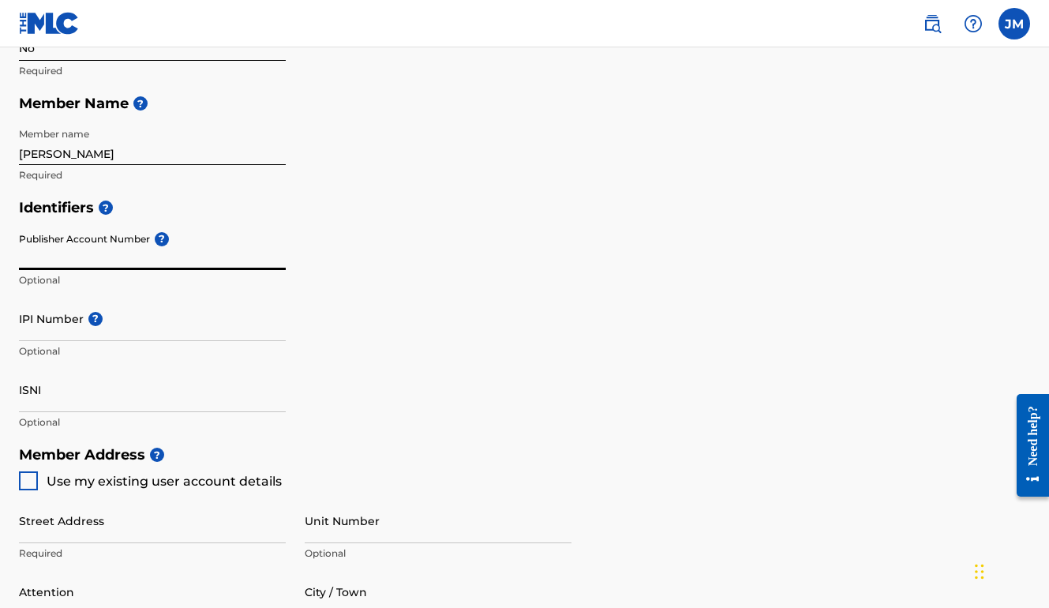
scroll to position [336, 0]
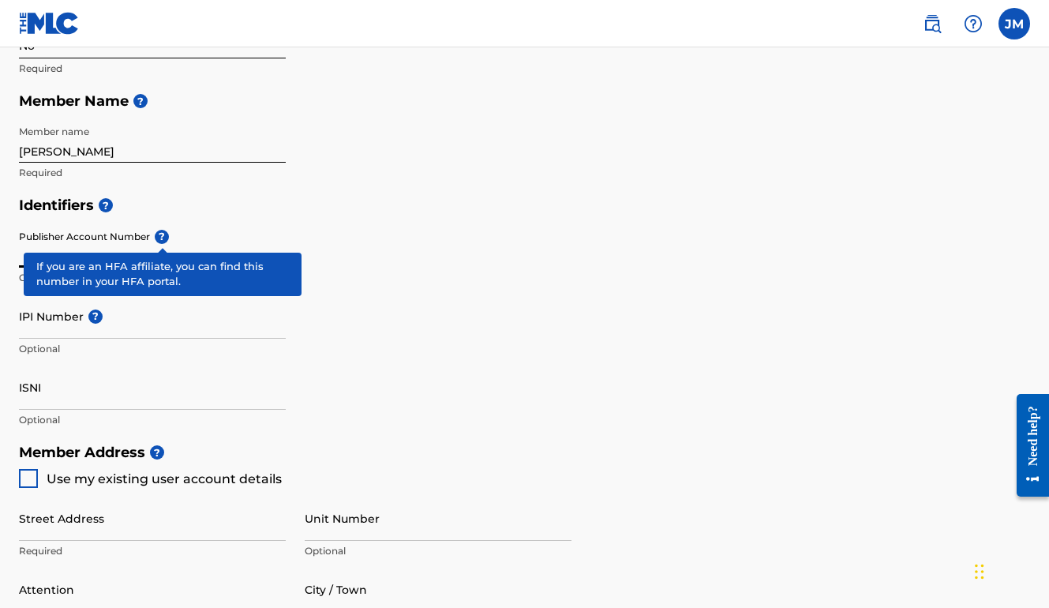
click at [159, 235] on div "Publisher Account Number ? Optional" at bounding box center [152, 258] width 267 height 71
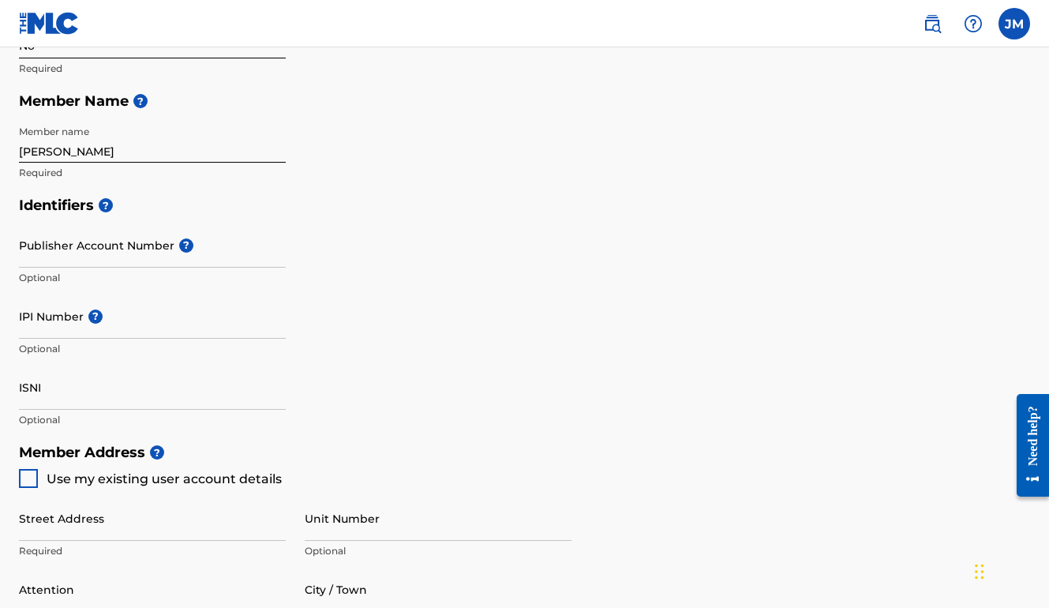
click at [95, 250] on input "Publisher Account Number ?" at bounding box center [152, 245] width 267 height 45
click at [39, 315] on input "IPI Number ?" at bounding box center [152, 316] width 267 height 45
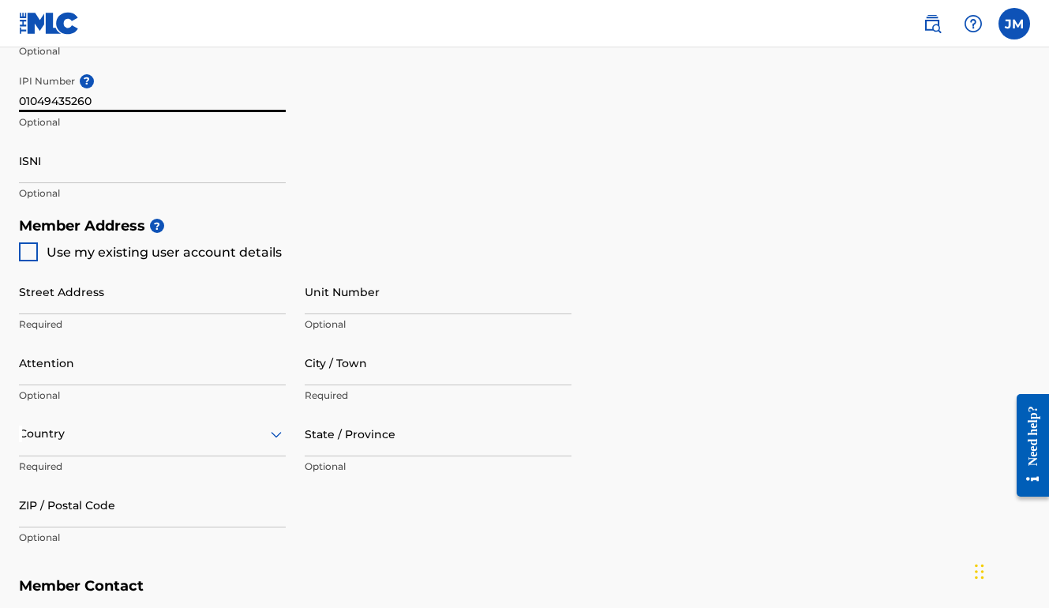
scroll to position [566, 0]
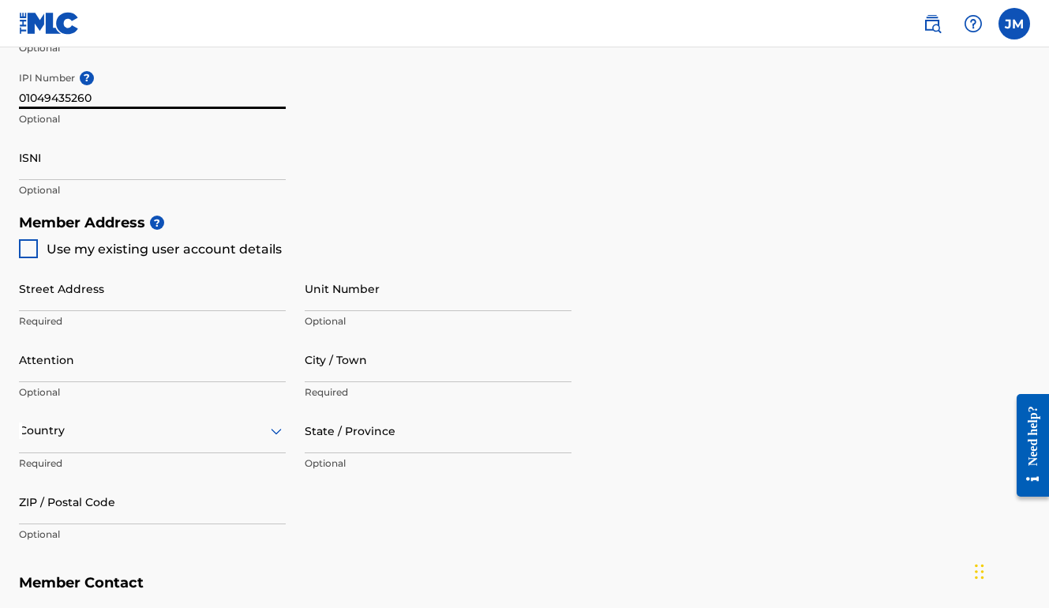
type input "01049435260"
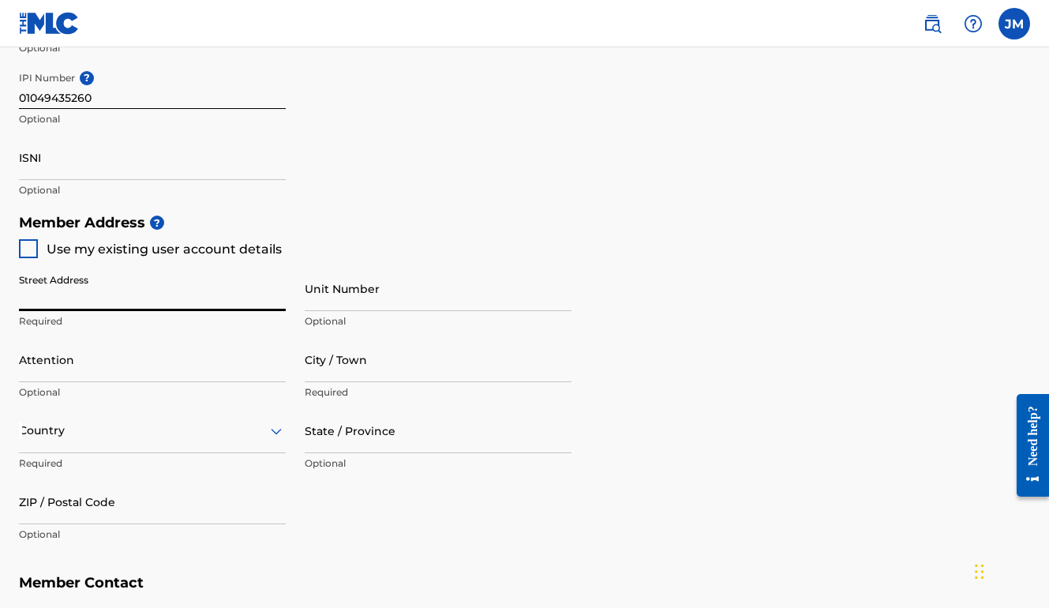
click at [17, 249] on div "Create a Member If you are a self-administered songwriter without a publisher t…" at bounding box center [524, 151] width 1049 height 1260
click at [26, 248] on div at bounding box center [28, 248] width 19 height 19
type input "[STREET_ADDRESS]"
type input "[GEOGRAPHIC_DATA]"
type input "37203"
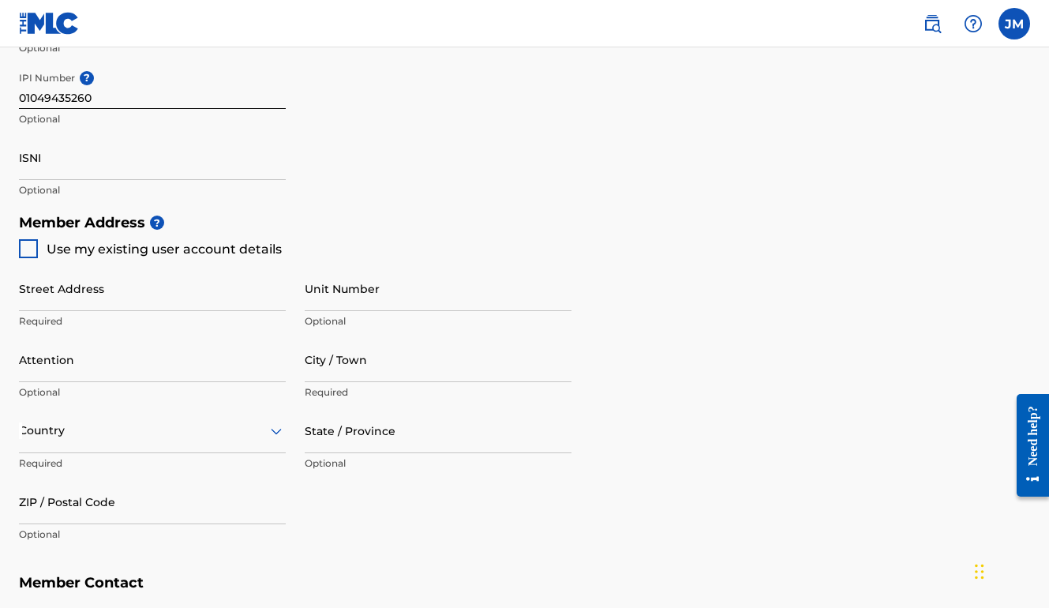
type input "440"
type input "2643529"
type input "[EMAIL_ADDRESS][DOMAIN_NAME]"
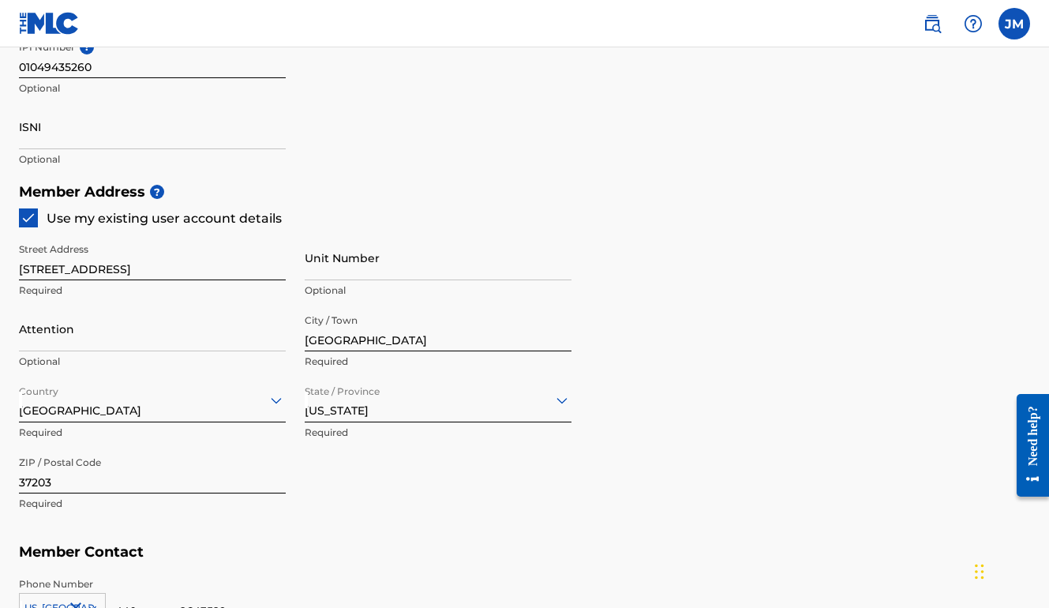
scroll to position [675, 0]
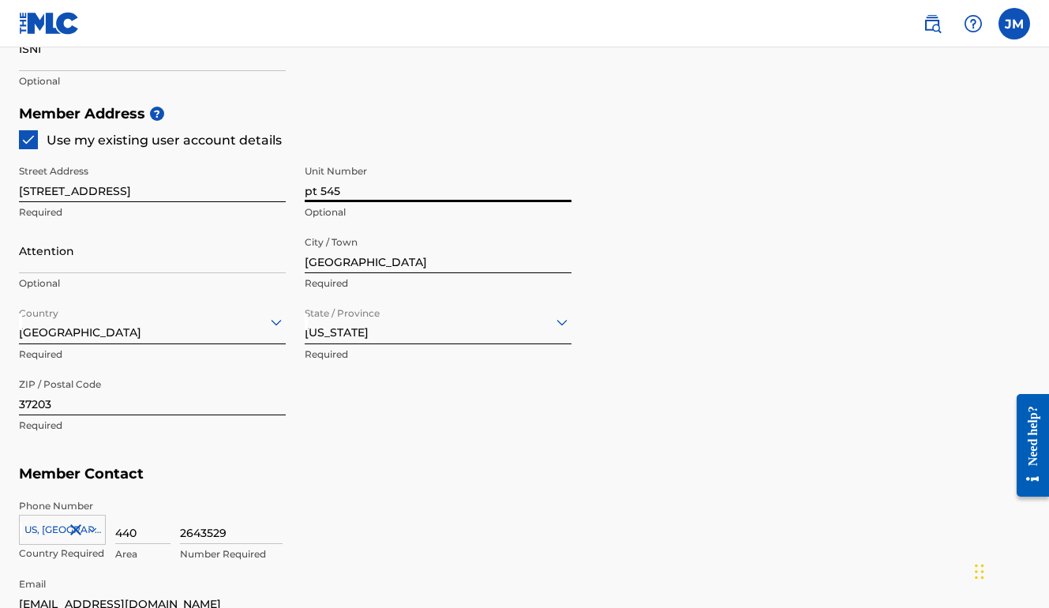
click at [305, 187] on input "pt 545" at bounding box center [438, 179] width 267 height 45
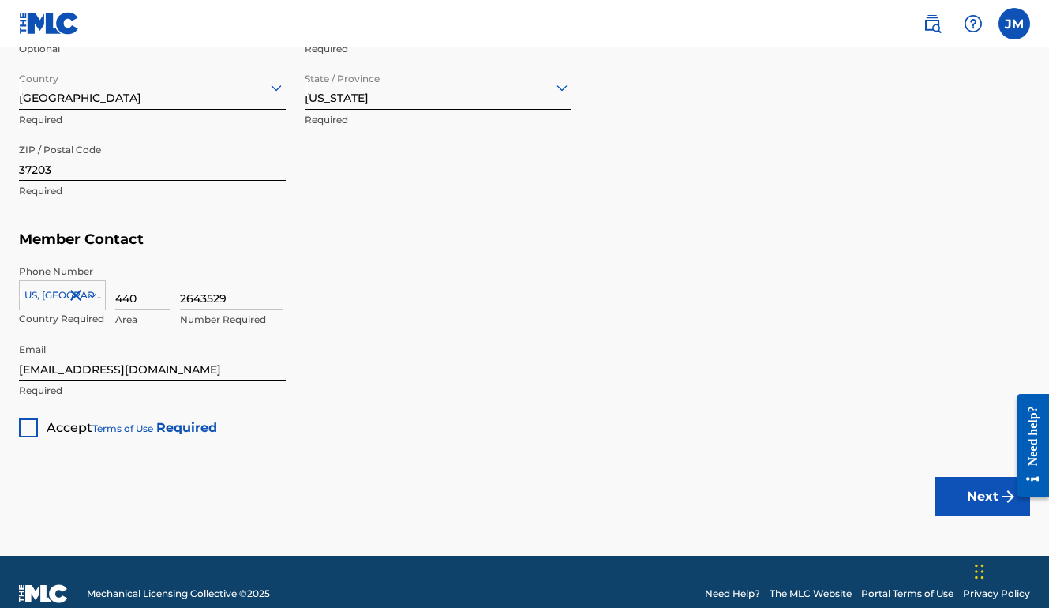
scroll to position [922, 0]
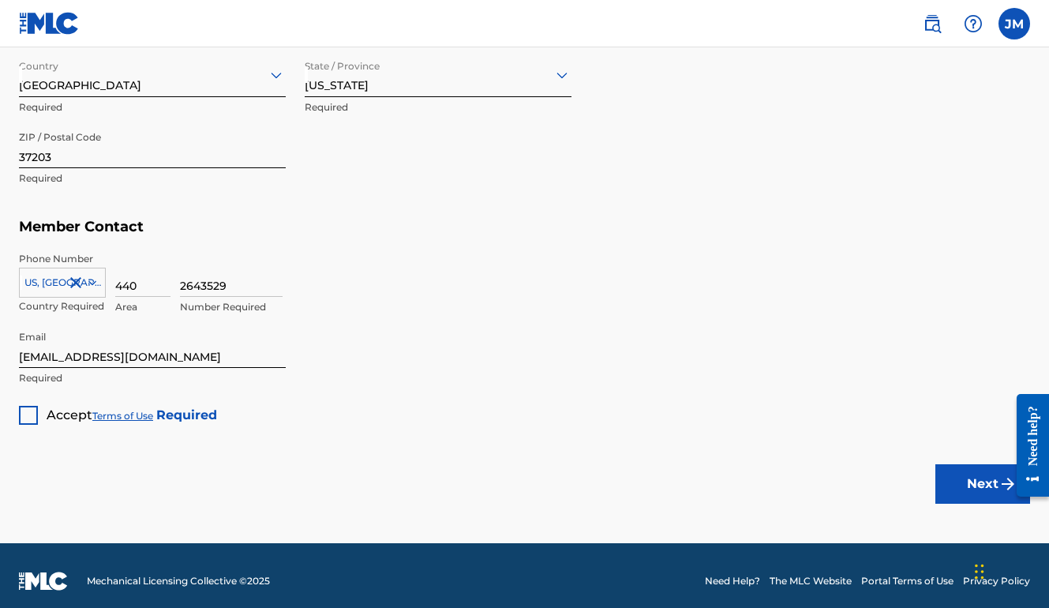
type input "Apt 545"
click at [35, 406] on div at bounding box center [28, 415] width 19 height 19
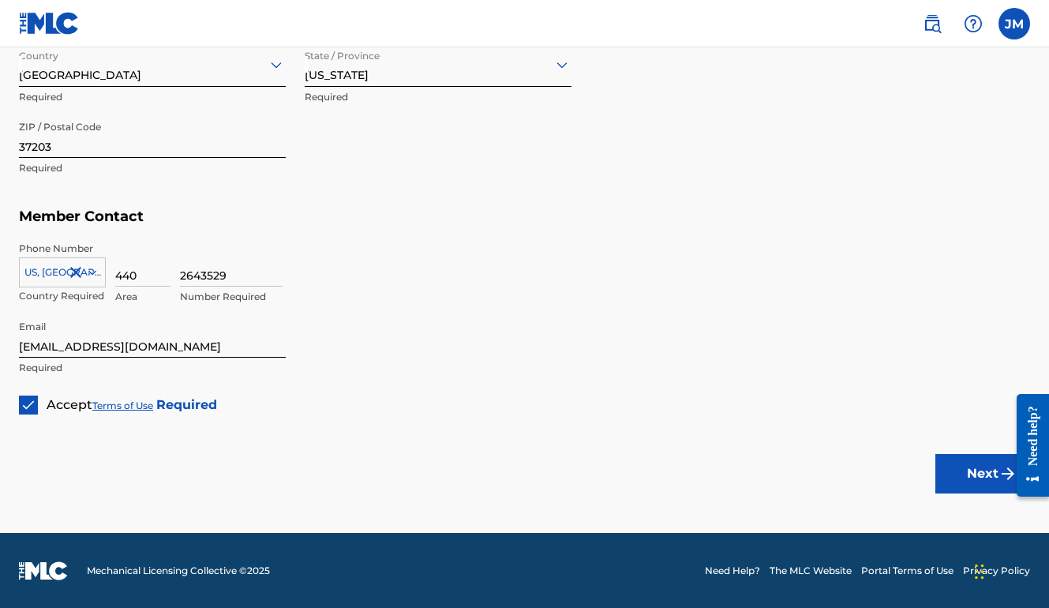
scroll to position [931, 0]
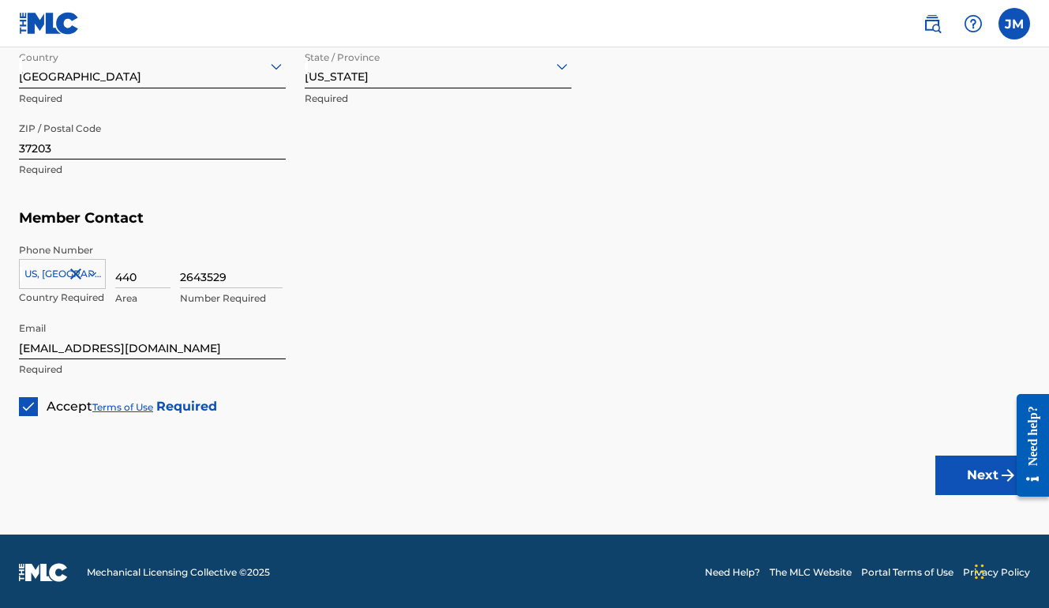
click at [987, 459] on button "Next" at bounding box center [982, 474] width 95 height 39
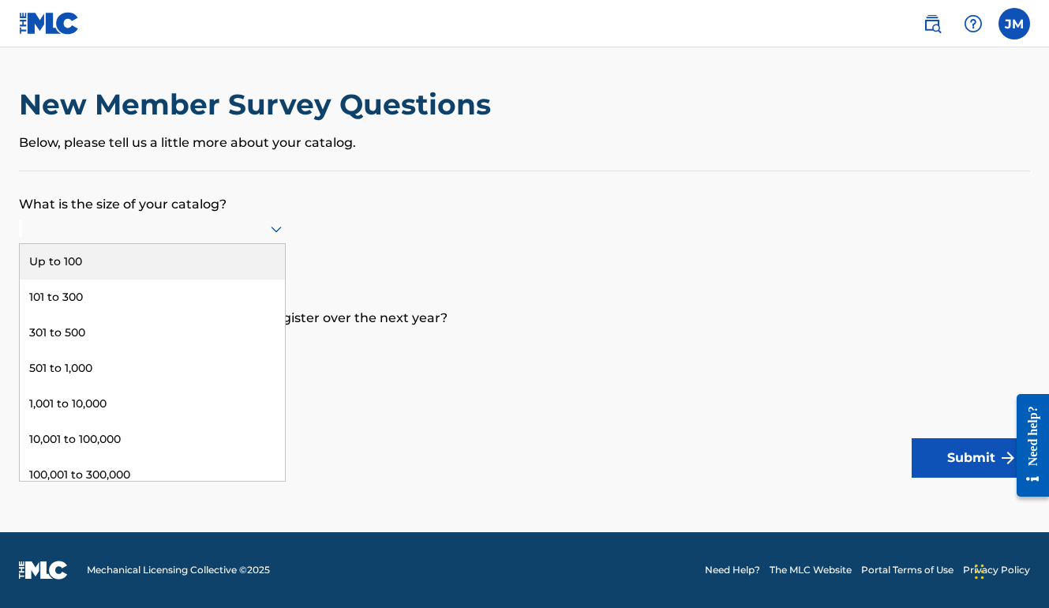
click at [169, 238] on div at bounding box center [152, 229] width 267 height 20
click at [142, 279] on div "Up to 100" at bounding box center [152, 262] width 265 height 36
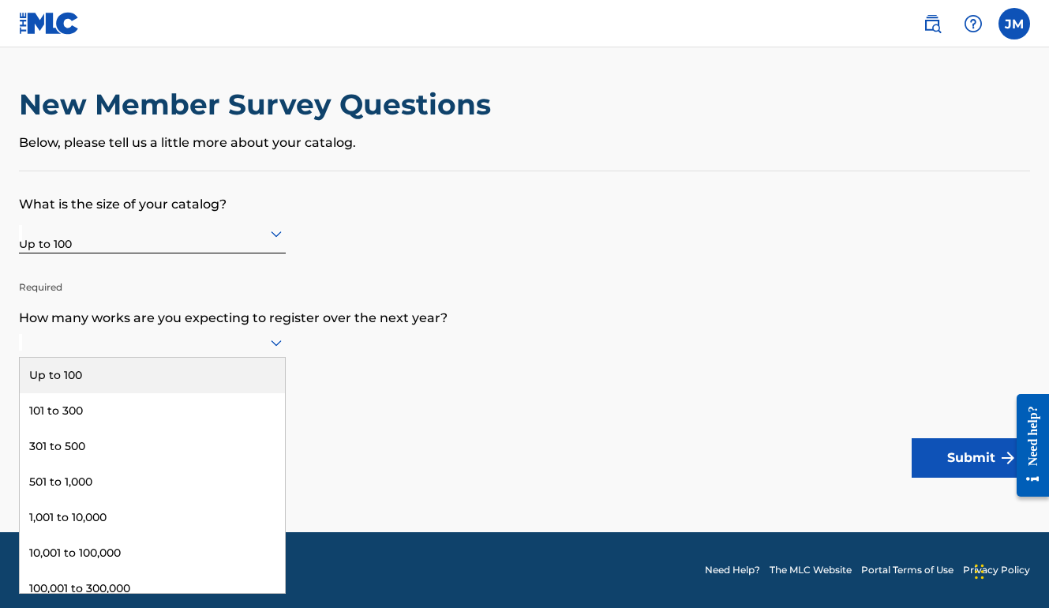
scroll to position [1, 0]
click at [164, 350] on div at bounding box center [152, 342] width 267 height 20
click at [83, 385] on div "Up to 100" at bounding box center [152, 376] width 265 height 36
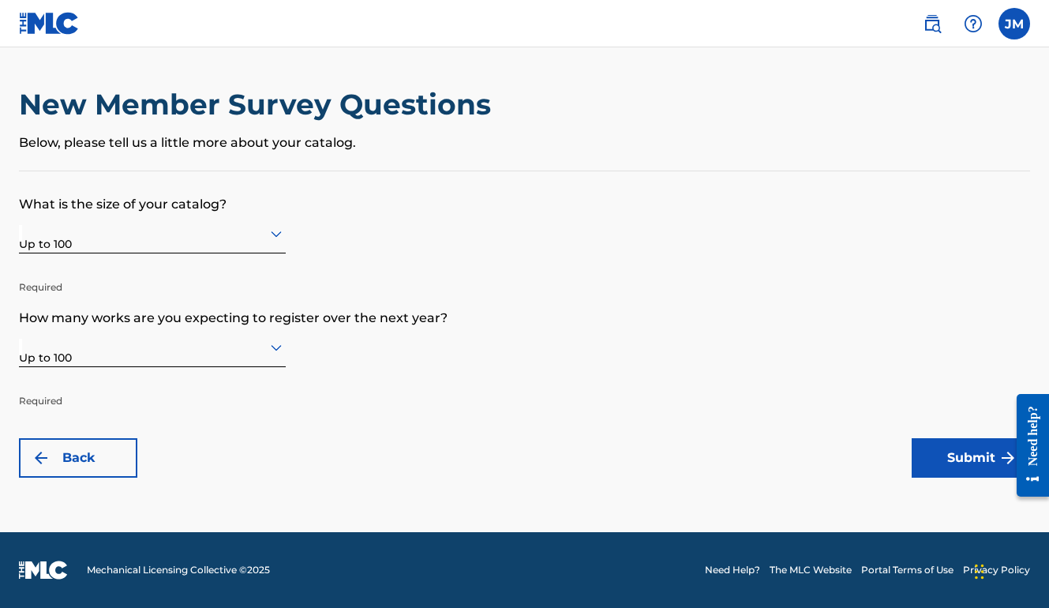
scroll to position [0, 0]
click at [927, 461] on button "Submit" at bounding box center [971, 457] width 118 height 39
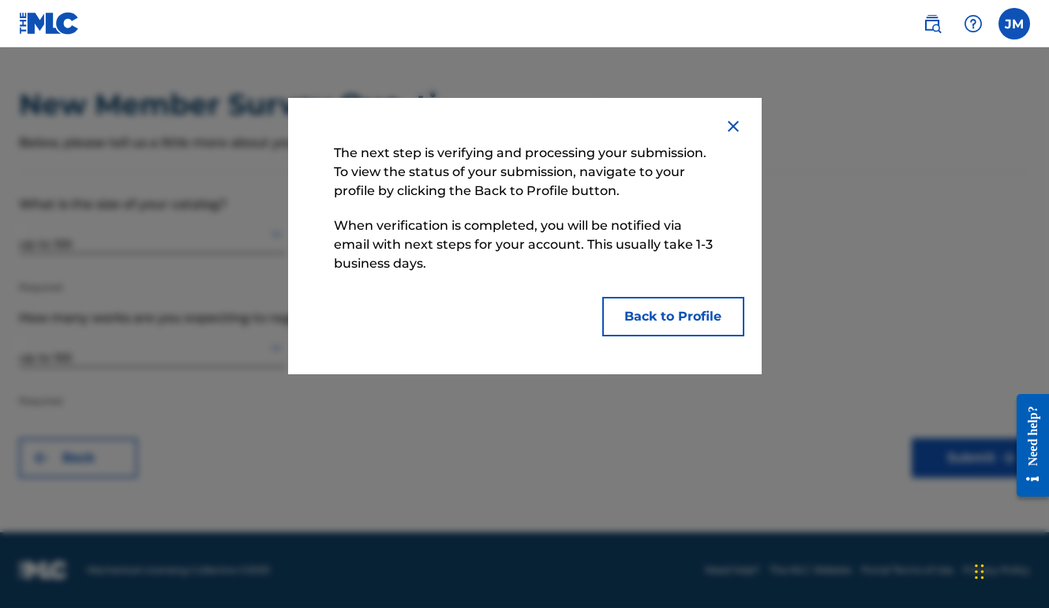
click at [649, 322] on button "Back to Profile" at bounding box center [673, 316] width 142 height 39
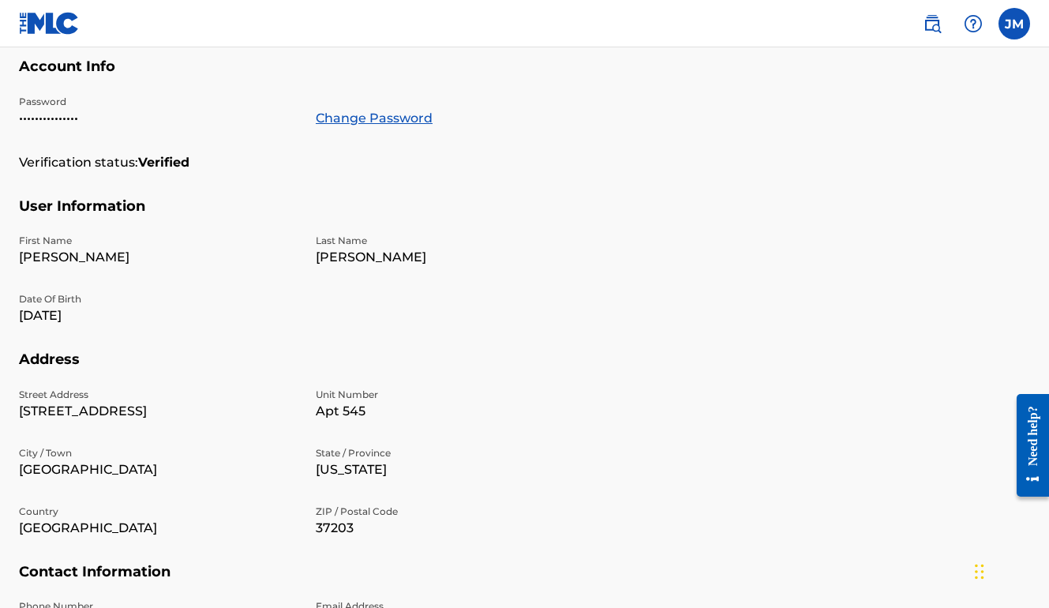
scroll to position [20, 0]
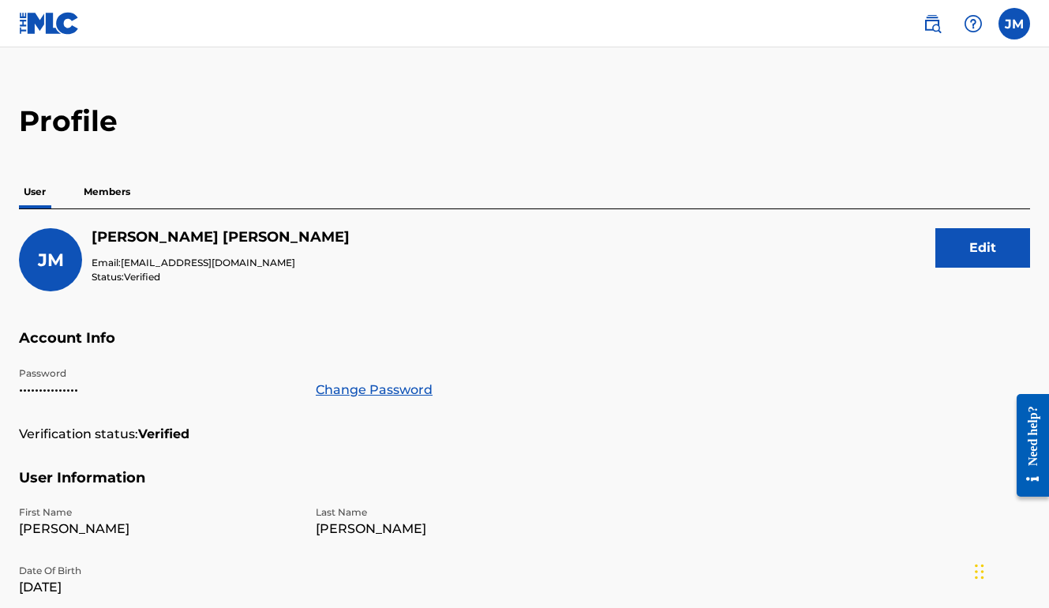
click at [116, 194] on p "Members" at bounding box center [107, 191] width 56 height 33
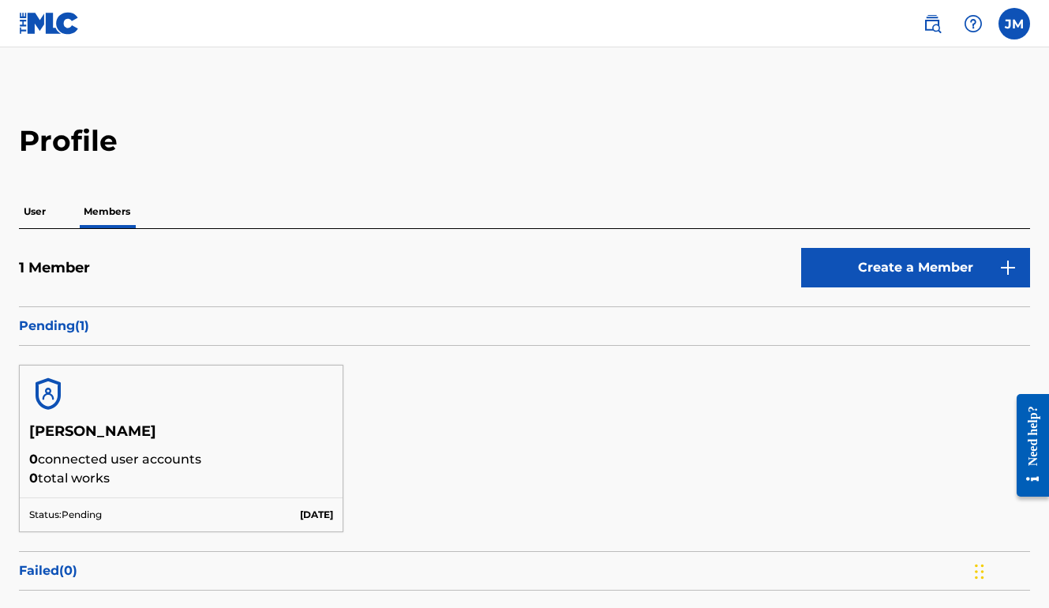
click at [50, 212] on p "User" at bounding box center [35, 211] width 32 height 33
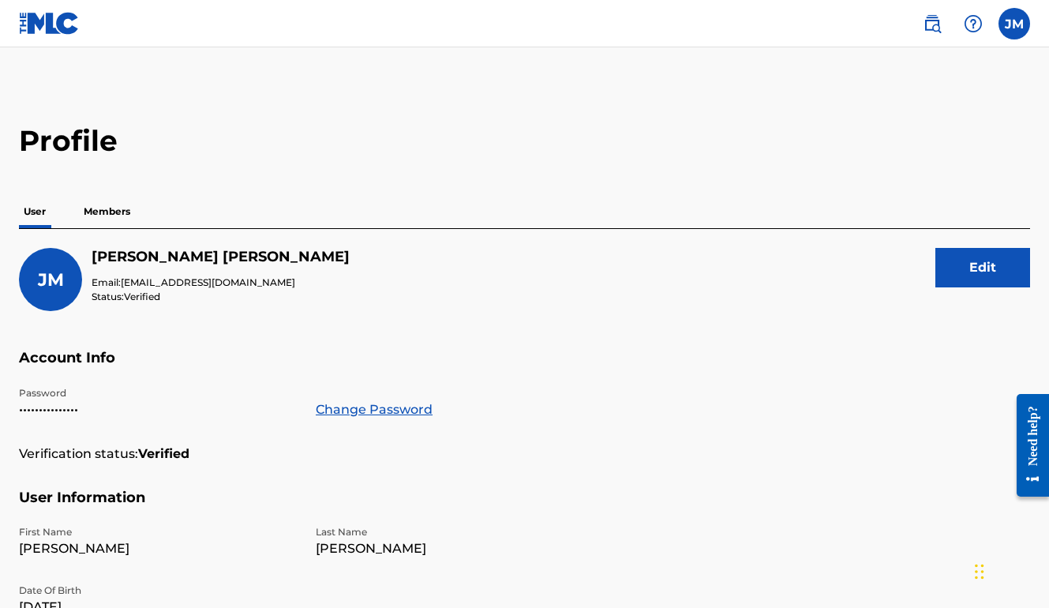
click at [118, 219] on p "Members" at bounding box center [107, 211] width 56 height 33
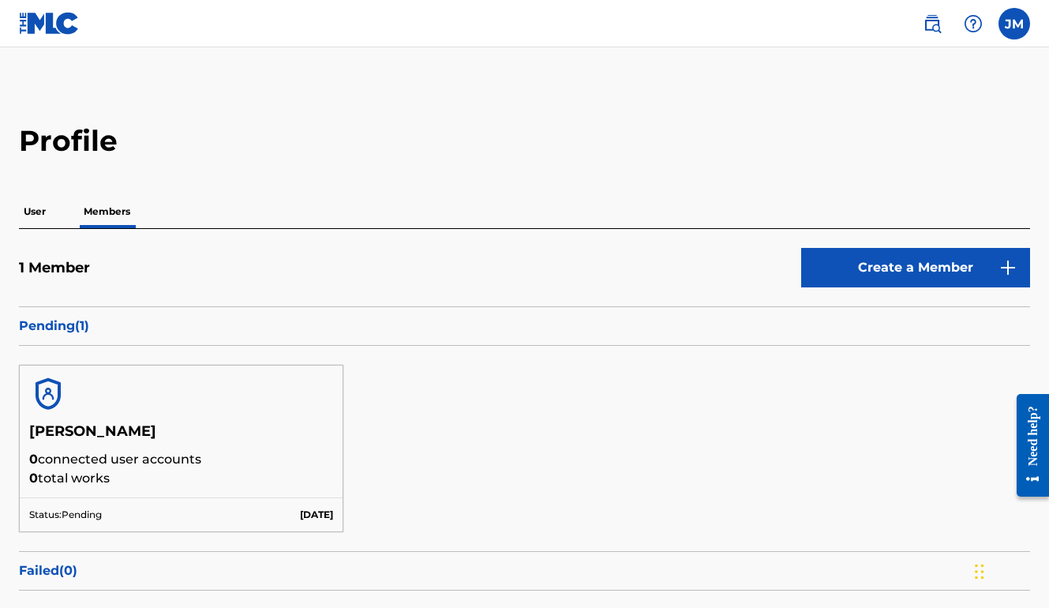
click at [69, 334] on p "Pending ( 1 )" at bounding box center [524, 325] width 1011 height 19
click at [65, 326] on p "Pending ( 1 )" at bounding box center [524, 325] width 1011 height 19
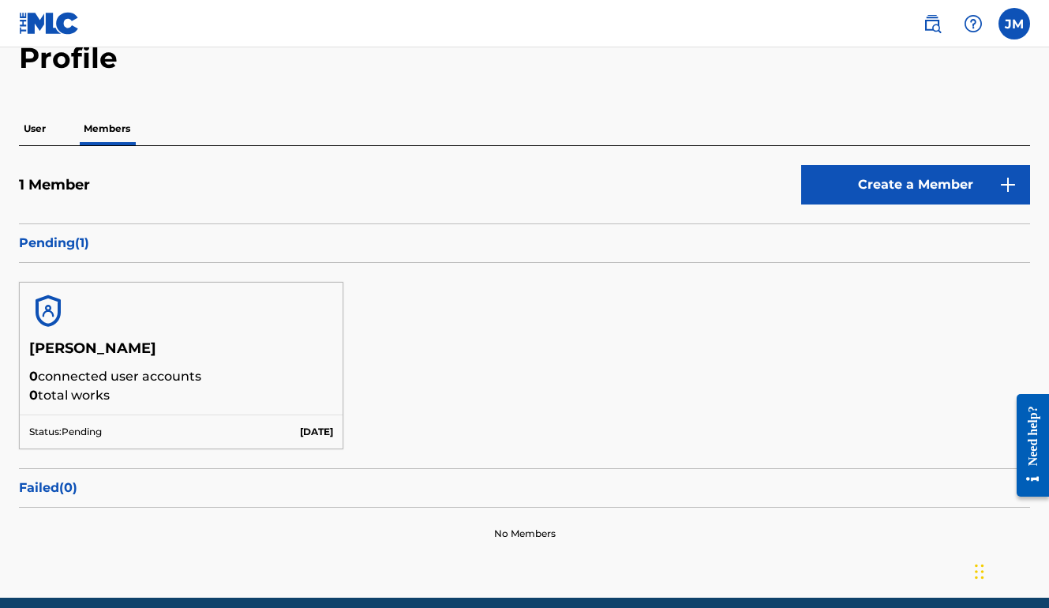
scroll to position [148, 0]
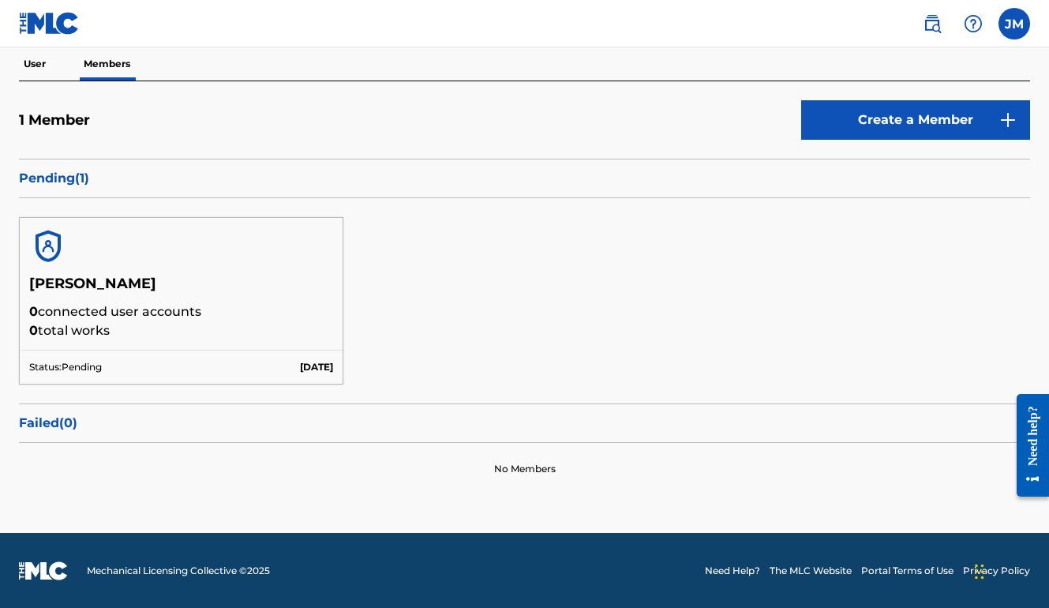
click at [50, 279] on h5 "[PERSON_NAME]" at bounding box center [181, 289] width 304 height 28
click at [976, 22] on img at bounding box center [973, 23] width 19 height 19
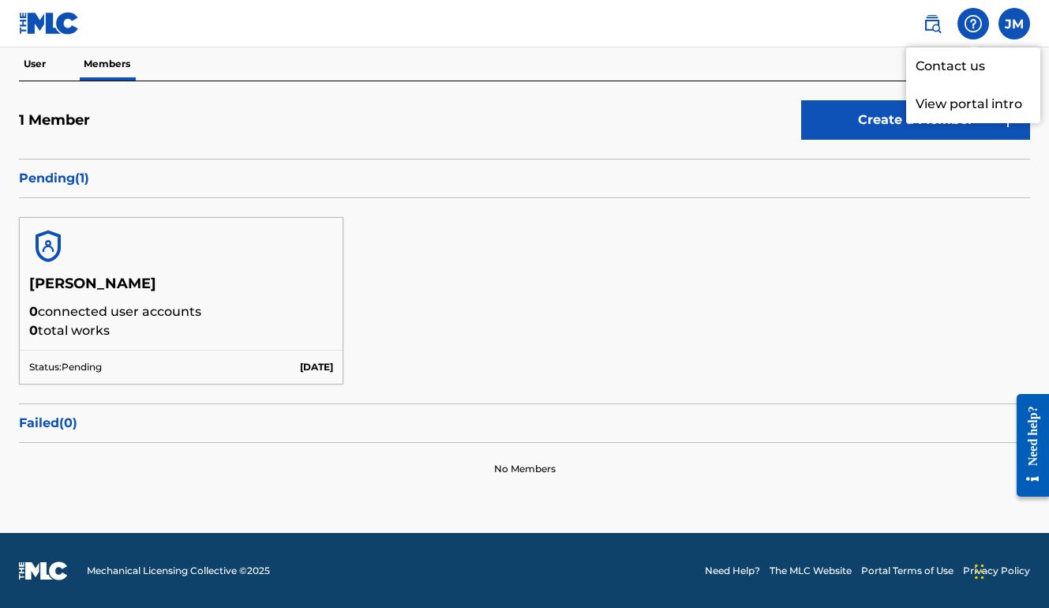
click at [938, 24] on img at bounding box center [932, 23] width 19 height 19
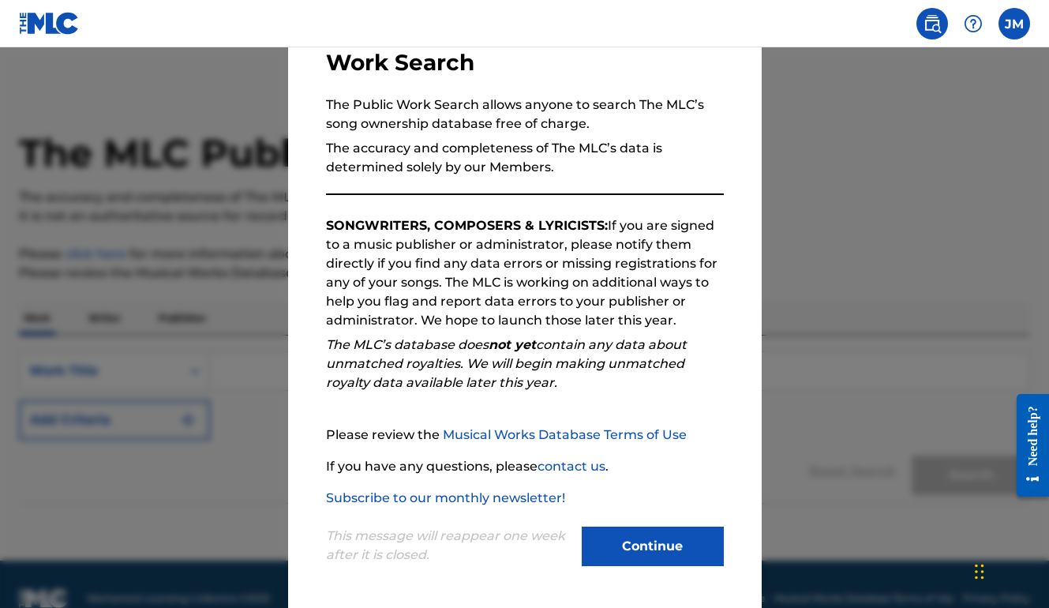
scroll to position [114, 0]
click at [632, 547] on button "Continue" at bounding box center [653, 545] width 142 height 39
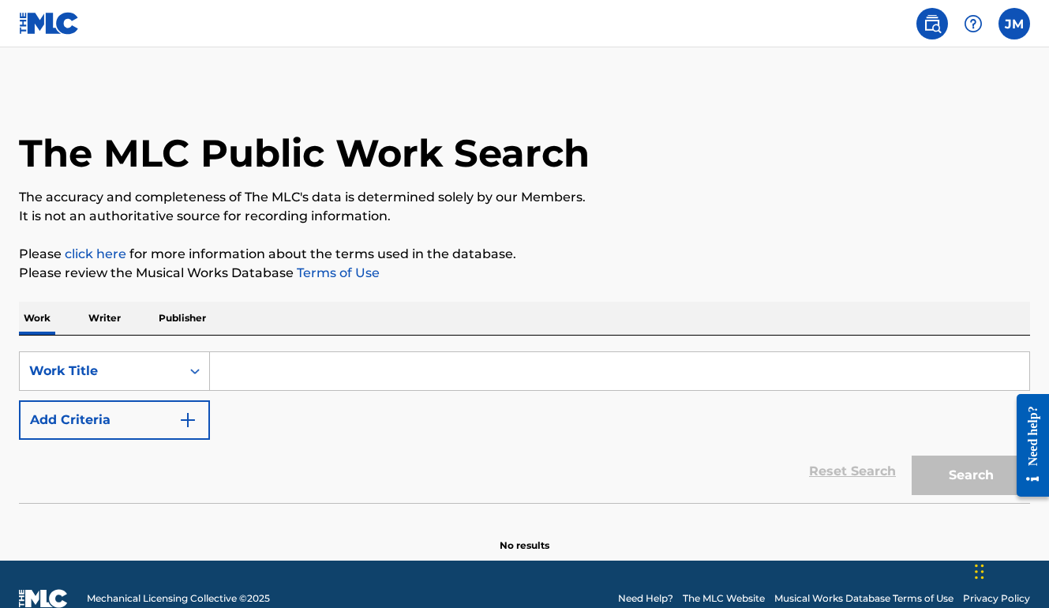
click at [998, 26] on label at bounding box center [1014, 24] width 32 height 32
click at [1014, 24] on input "[PERSON_NAME] [EMAIL_ADDRESS][DOMAIN_NAME] Notification Preferences Profile Log…" at bounding box center [1014, 24] width 0 height 0
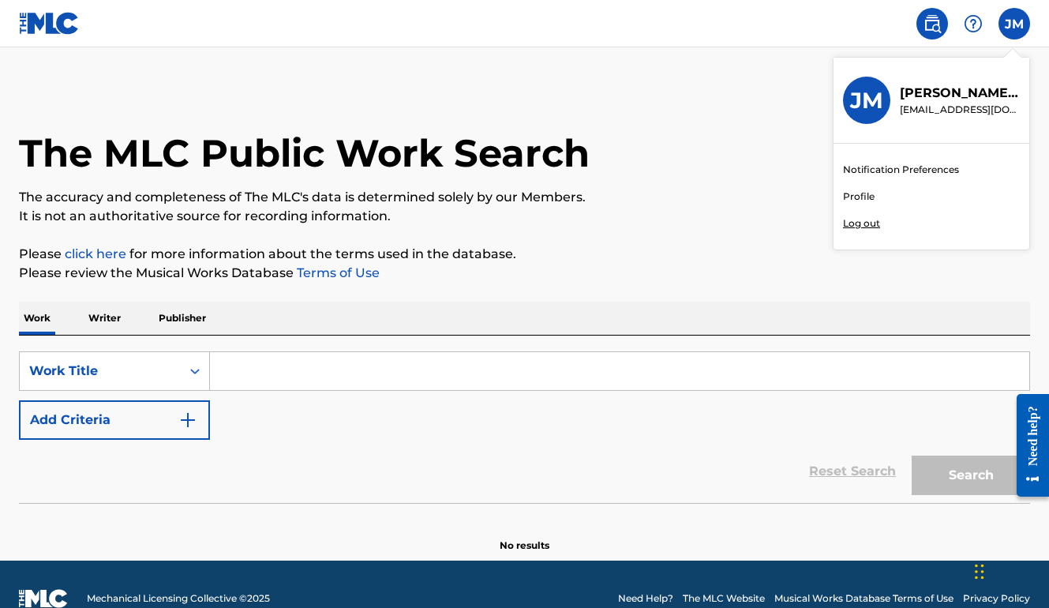
click at [862, 193] on link "Profile" at bounding box center [859, 196] width 32 height 14
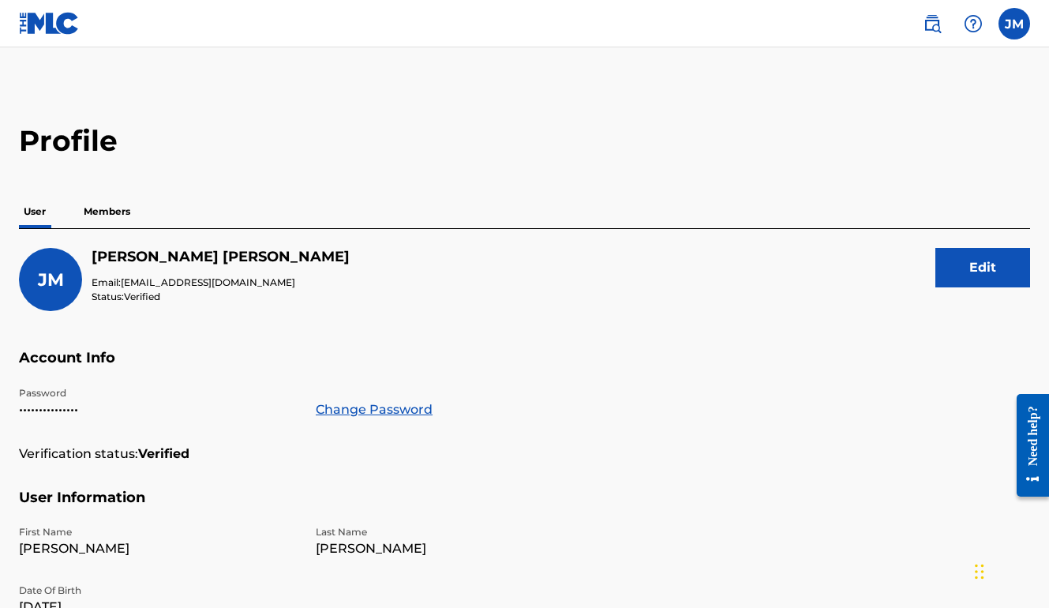
click at [46, 24] on img at bounding box center [49, 23] width 61 height 23
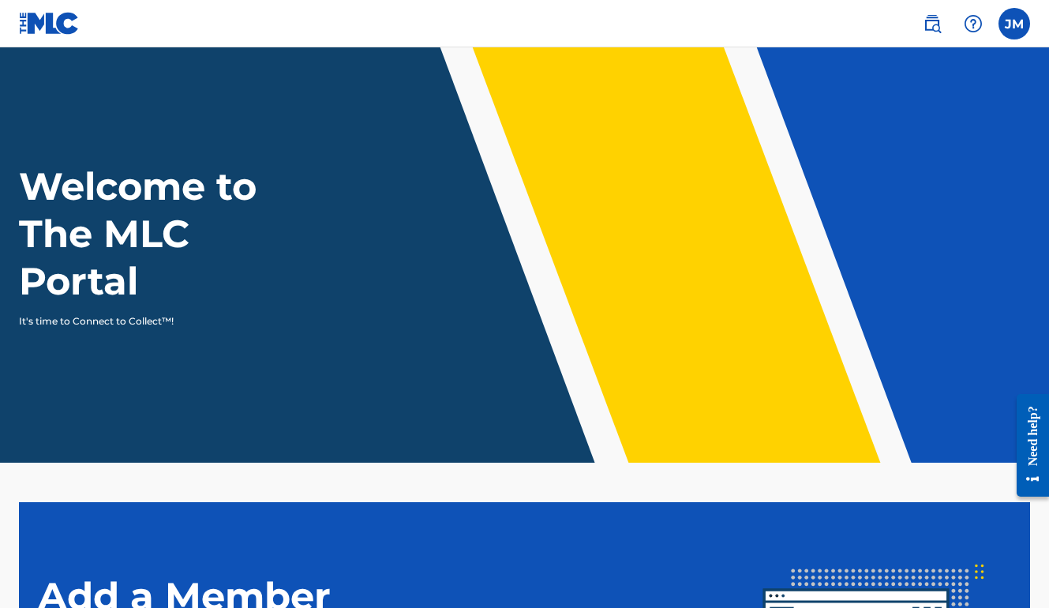
click at [1009, 29] on label at bounding box center [1014, 24] width 32 height 32
click at [1014, 24] on input "[PERSON_NAME] [EMAIL_ADDRESS][DOMAIN_NAME] Notification Preferences Profile Log…" at bounding box center [1014, 24] width 0 height 0
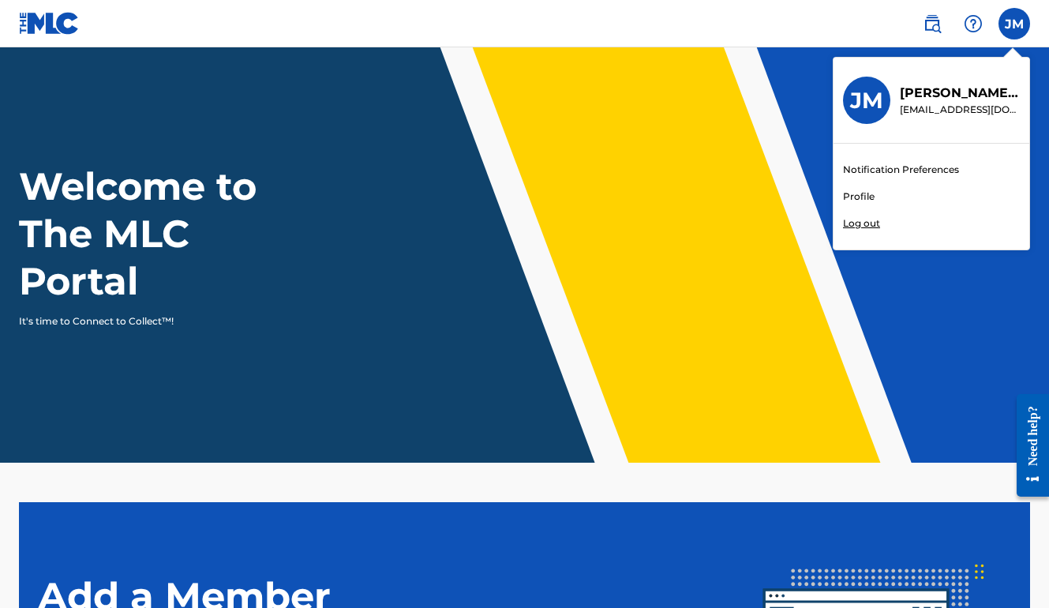
click at [934, 104] on p "[EMAIL_ADDRESS][DOMAIN_NAME]" at bounding box center [960, 110] width 120 height 14
click at [1014, 24] on input "[PERSON_NAME] [EMAIL_ADDRESS][DOMAIN_NAME] Notification Preferences Profile Log…" at bounding box center [1014, 24] width 0 height 0
click at [855, 197] on link "Profile" at bounding box center [859, 196] width 32 height 14
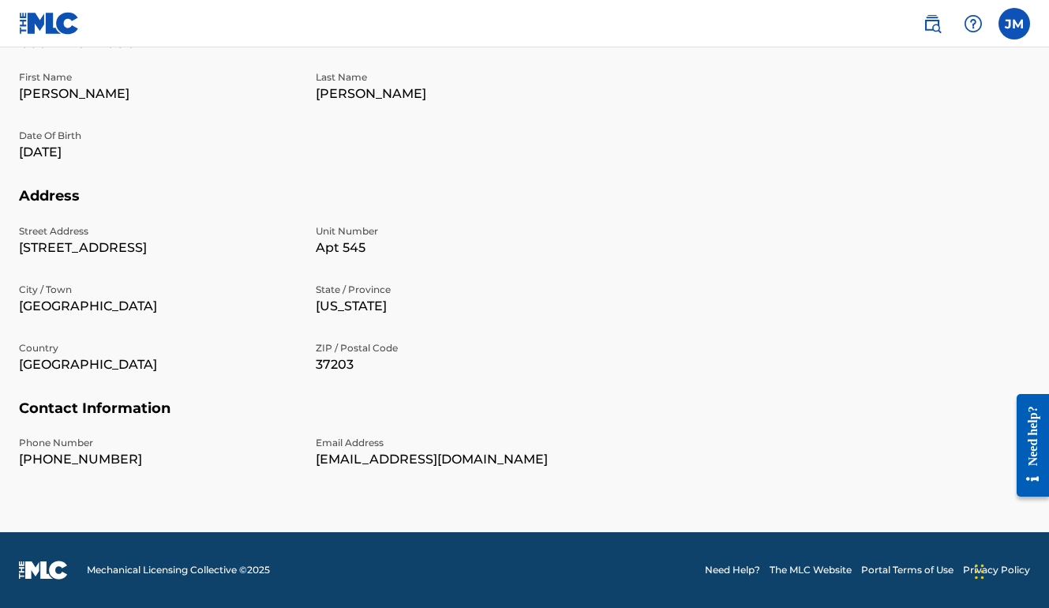
scroll to position [453, 0]
